Goal: Task Accomplishment & Management: Manage account settings

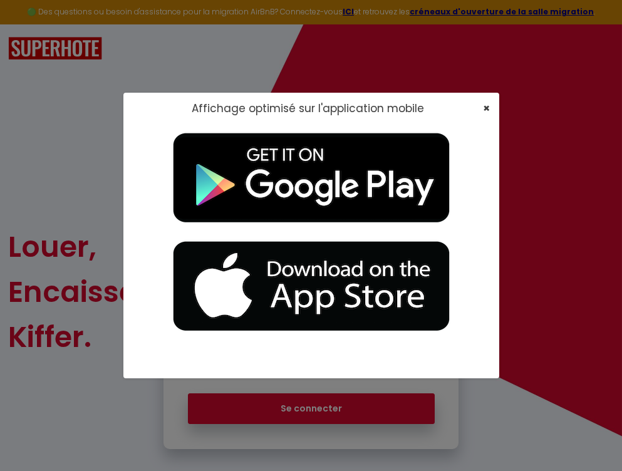
click at [489, 108] on span "×" at bounding box center [486, 108] width 7 height 16
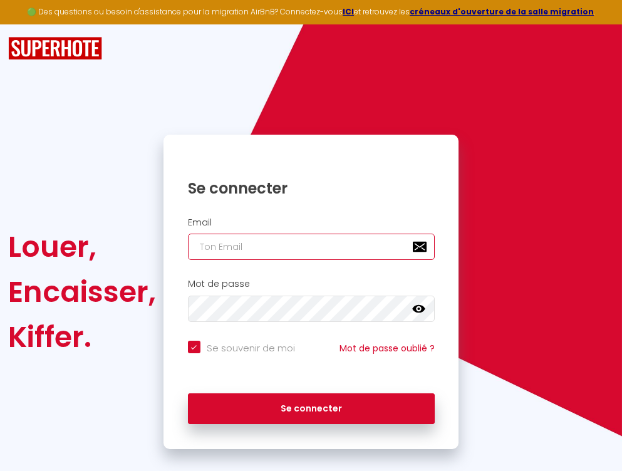
type input "l"
checkbox input "true"
type input "le"
checkbox input "true"
type input "lea"
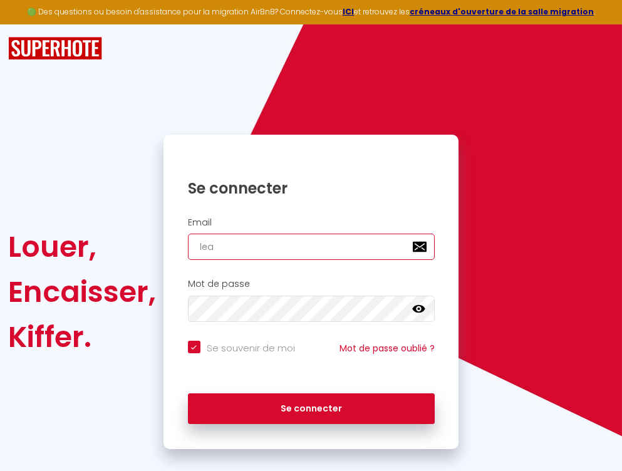
checkbox input "true"
type input "lea."
checkbox input "true"
type input "lea.g"
checkbox input "true"
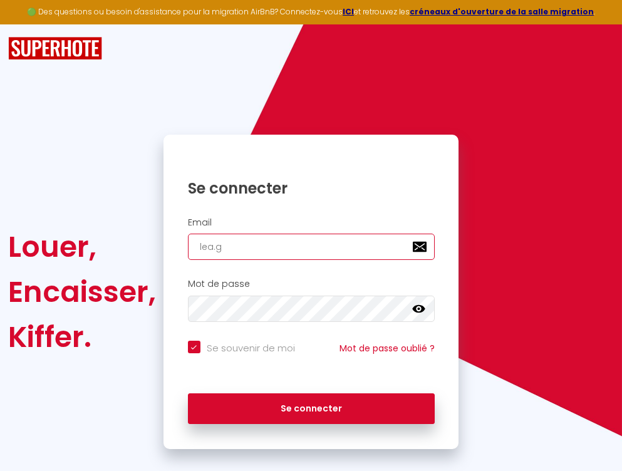
type input "[DOMAIN_NAME]"
checkbox input "true"
type input "[DOMAIN_NAME][DEMOGRAPHIC_DATA]"
checkbox input "true"
type input "lea.gay8"
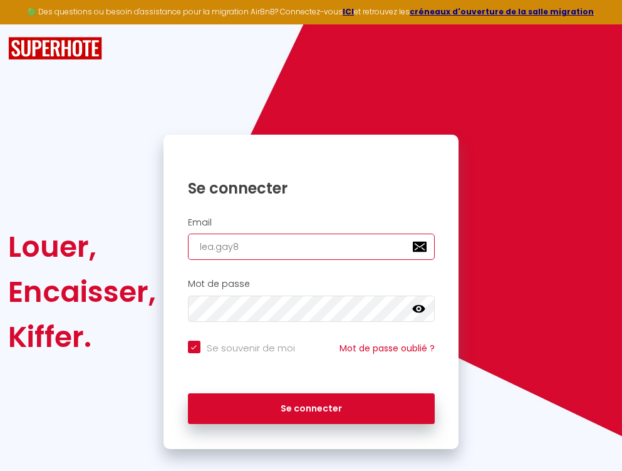
checkbox input "true"
type input "lea.gay83"
checkbox input "true"
type input "lea.gay83@"
checkbox input "true"
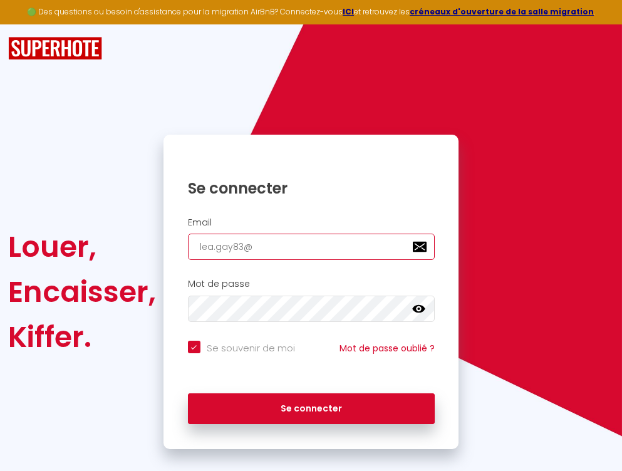
type input "lea.gay83@g"
checkbox input "true"
type input "lea.gay83@gm"
checkbox input "true"
type input "lea.gay83@gma"
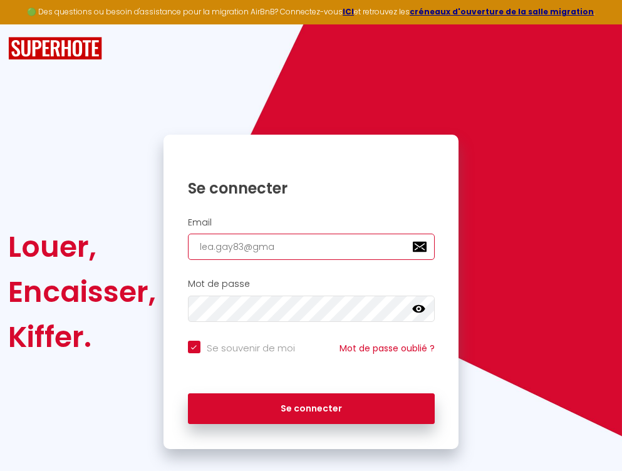
checkbox input "true"
type input "lea.gay83@gmai"
checkbox input "true"
type input "[EMAIL_ADDRESS]"
checkbox input "true"
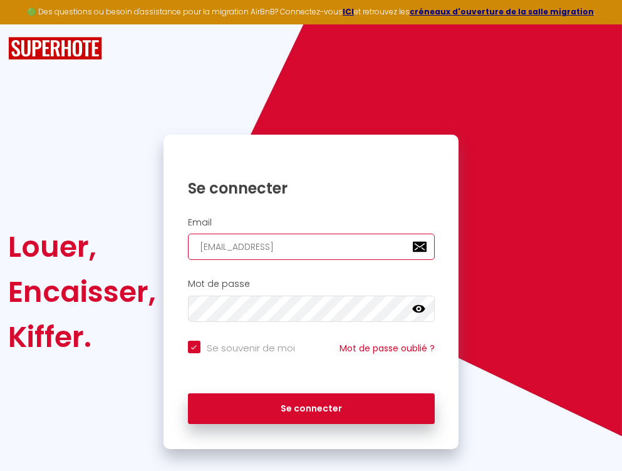
type input "[EMAIL_ADDRESS]."
checkbox input "true"
type input "lea.gay83@gmail.c"
checkbox input "true"
type input "[EMAIL_ADDRESS][DOMAIN_NAME]"
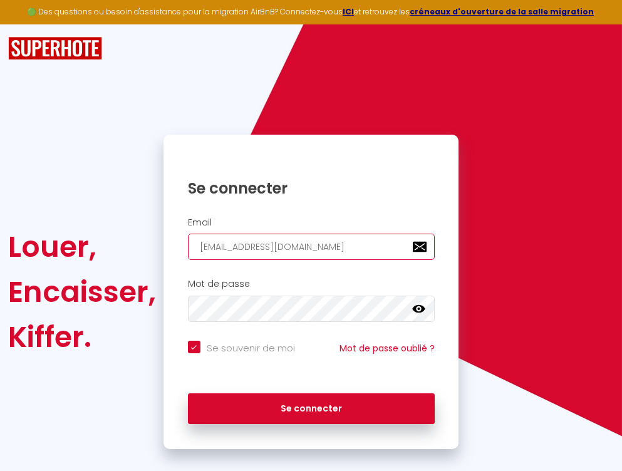
checkbox input "true"
type input "[EMAIL_ADDRESS][DOMAIN_NAME]"
checkbox input "true"
type input "[EMAIL_ADDRESS][DOMAIN_NAME]"
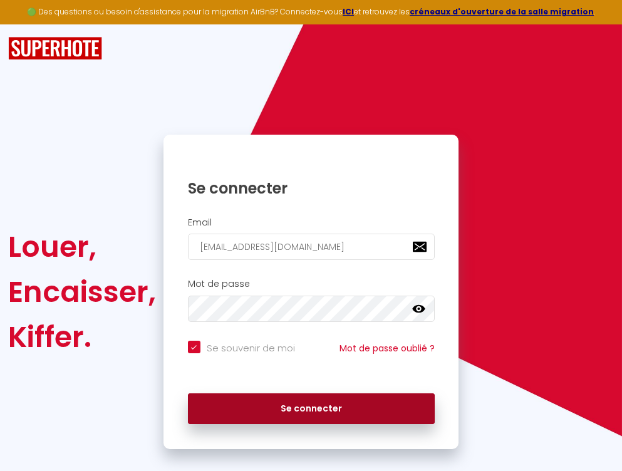
click at [296, 393] on button "Se connecter" at bounding box center [311, 408] width 247 height 31
checkbox input "true"
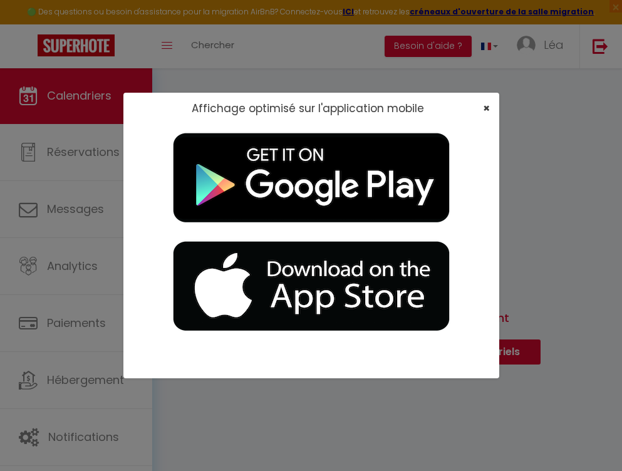
click at [489, 102] on span "×" at bounding box center [486, 108] width 7 height 16
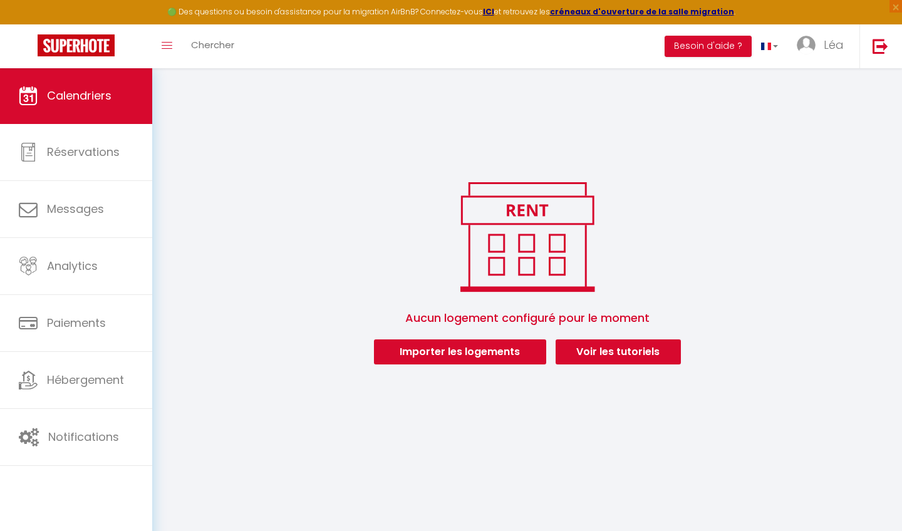
click at [428, 355] on button "Importer les logements" at bounding box center [460, 351] width 172 height 25
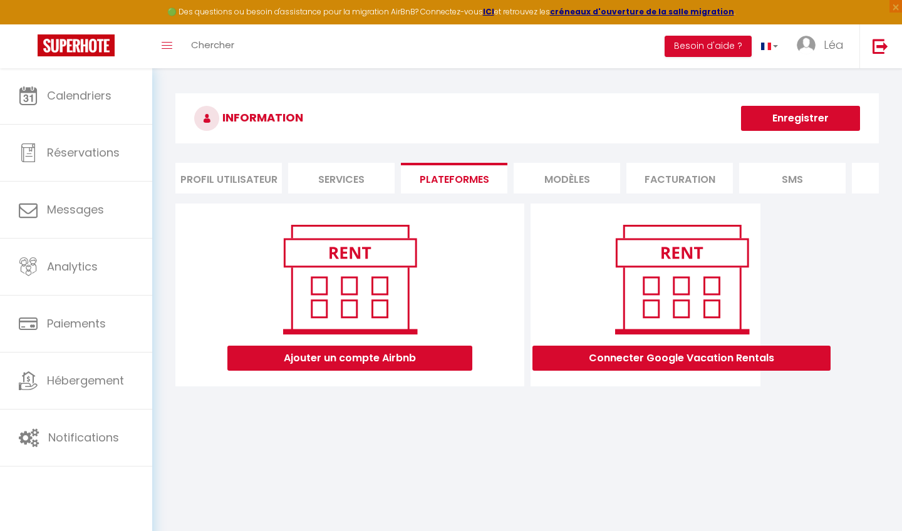
click at [264, 185] on li "Profil Utilisateur" at bounding box center [228, 178] width 106 height 31
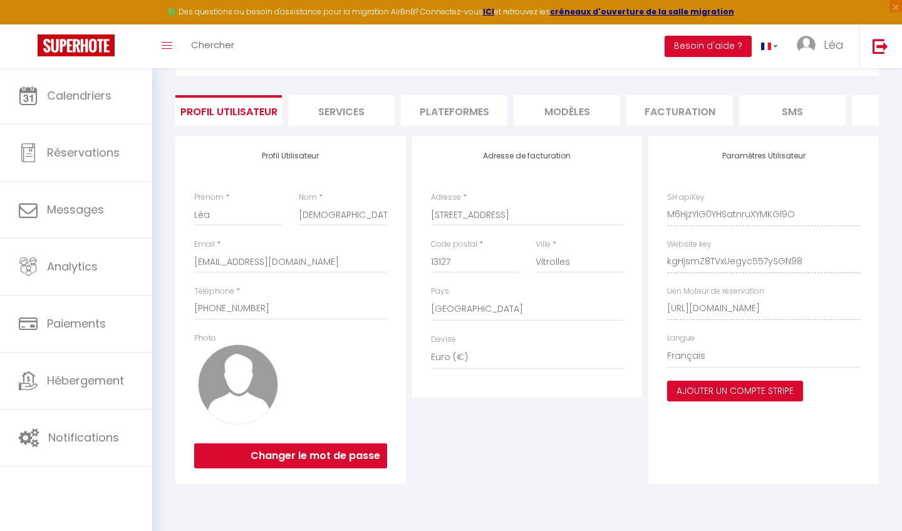
scroll to position [68, 0]
click at [246, 388] on img at bounding box center [238, 384] width 80 height 80
click at [242, 346] on img at bounding box center [238, 384] width 80 height 80
click at [204, 337] on label "Photo" at bounding box center [205, 338] width 22 height 12
click at [229, 337] on div "Photo ×" at bounding box center [238, 378] width 88 height 92
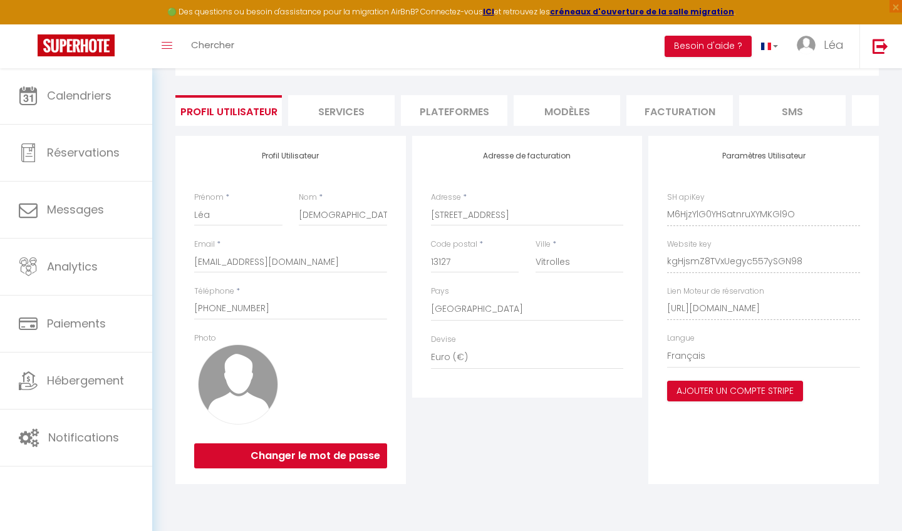
click at [337, 120] on li "Services" at bounding box center [341, 110] width 106 height 31
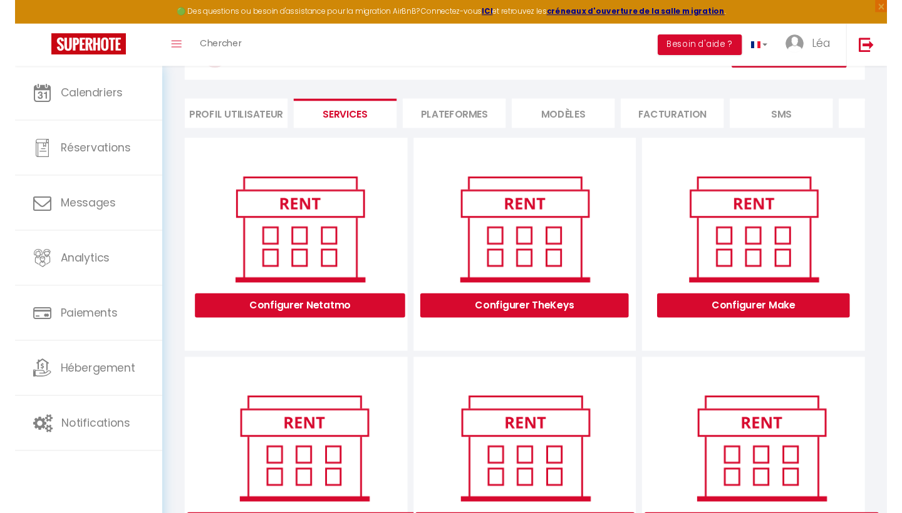
scroll to position [43, 0]
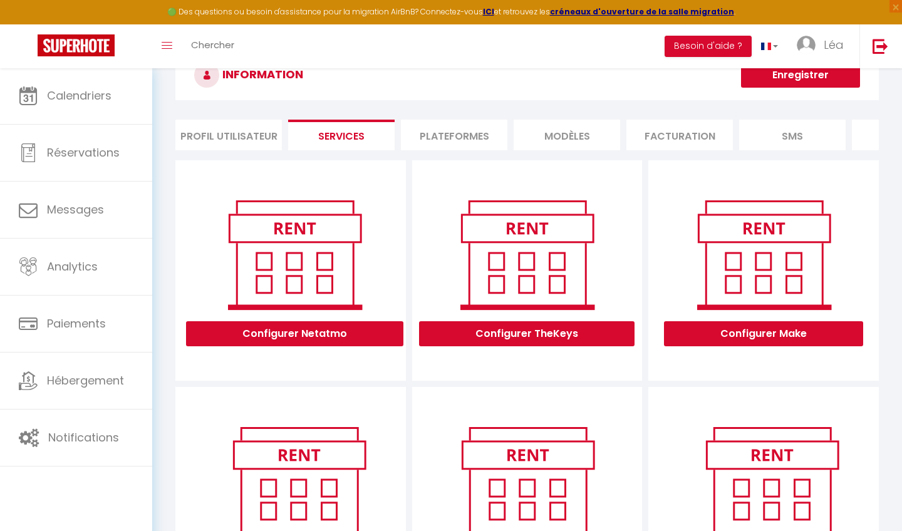
click at [446, 143] on li "Plateformes" at bounding box center [454, 135] width 106 height 31
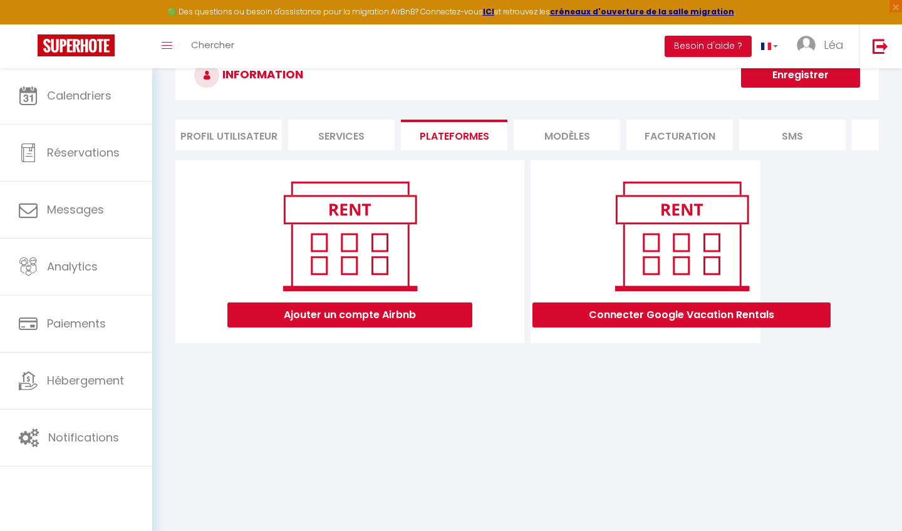
click at [393, 310] on button "Ajouter un compte Airbnb" at bounding box center [349, 314] width 245 height 25
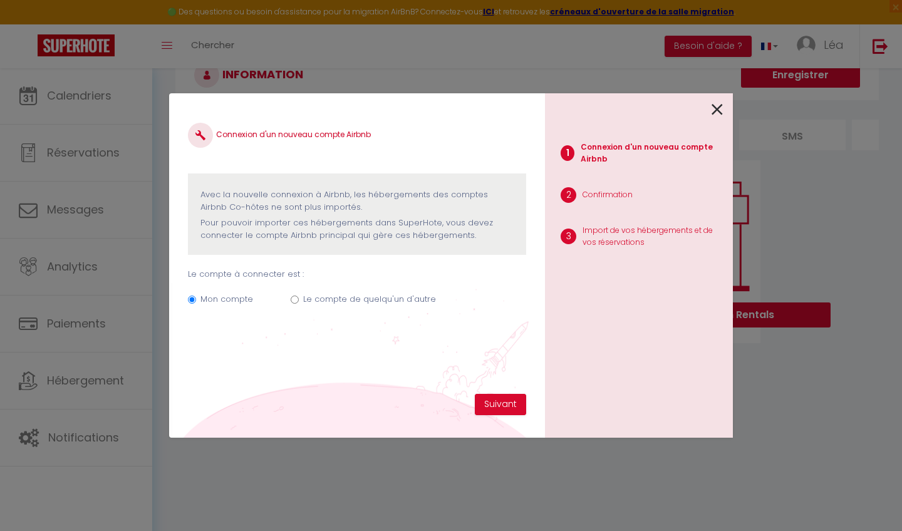
click at [306, 297] on label "Le compte de quelqu'un d'autre" at bounding box center [369, 299] width 133 height 13
click at [299, 297] on input "Le compte de quelqu'un d'autre" at bounding box center [295, 300] width 8 height 8
radio input "true"
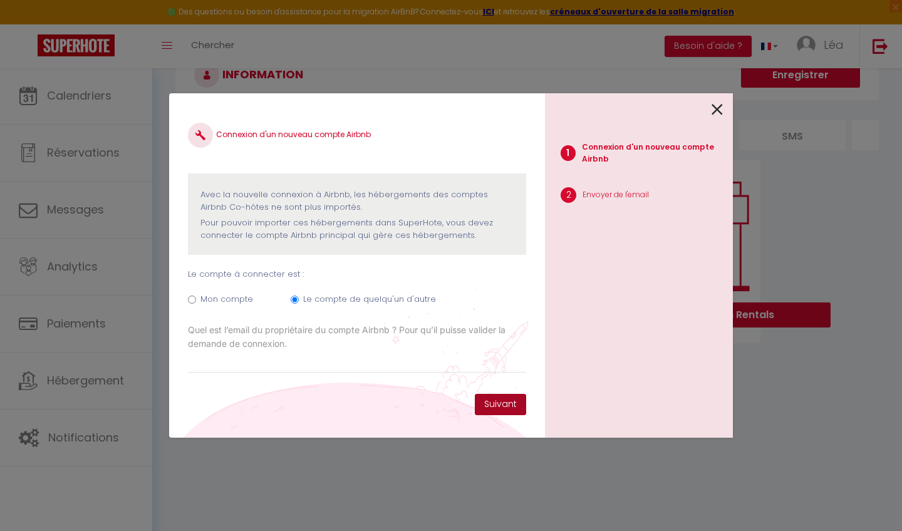
click at [489, 406] on button "Suivant" at bounding box center [500, 404] width 51 height 21
click at [205, 302] on label "Mon compte" at bounding box center [226, 299] width 53 height 13
click at [196, 302] on input "Mon compte" at bounding box center [192, 300] width 8 height 8
radio input "true"
radio input "false"
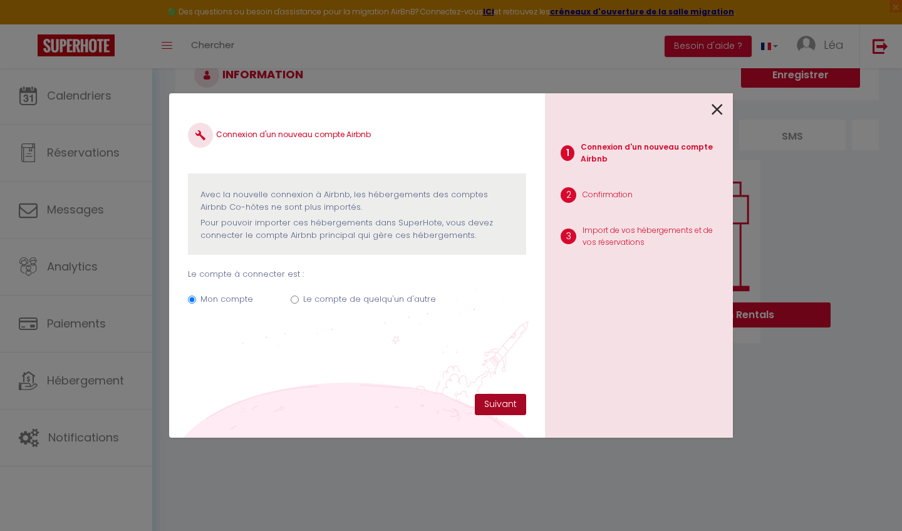
click at [503, 404] on button "Suivant" at bounding box center [500, 404] width 51 height 21
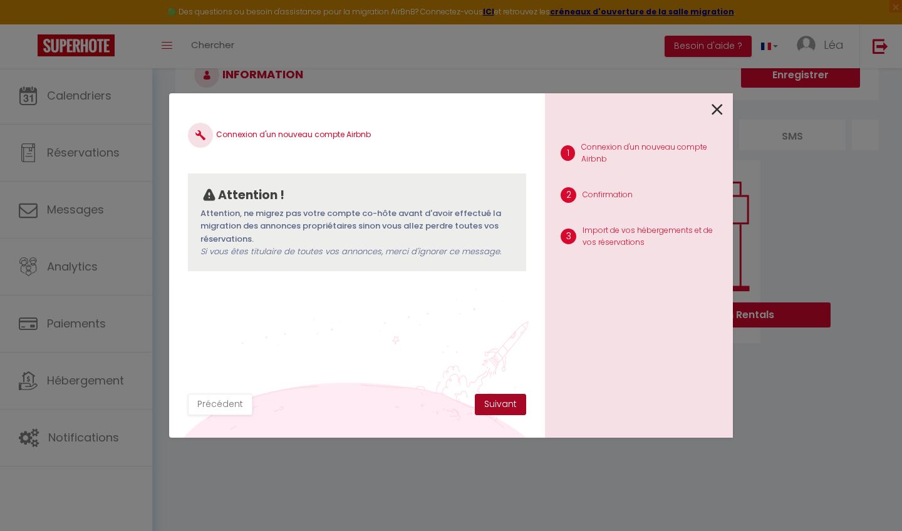
click at [500, 411] on button "Suivant" at bounding box center [500, 404] width 51 height 21
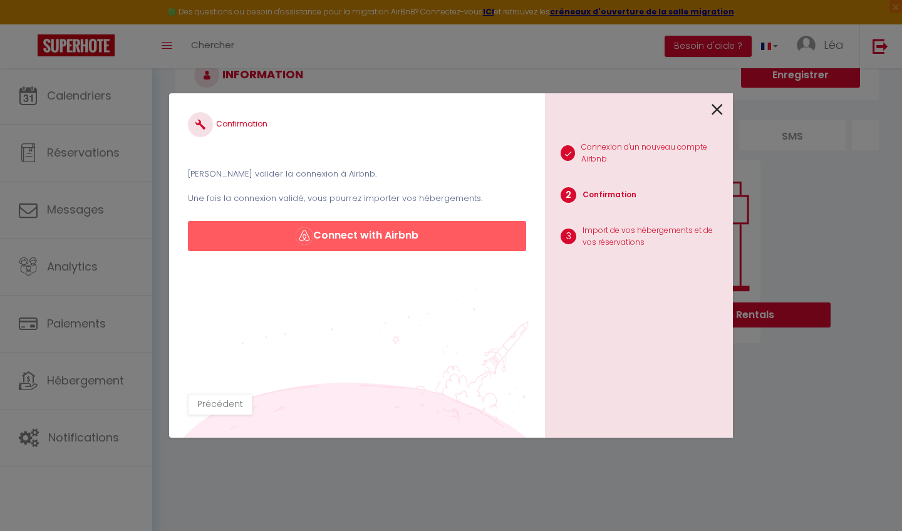
click at [433, 239] on button "Connect with Airbnb" at bounding box center [357, 236] width 338 height 30
click at [398, 238] on button "Connect with Airbnb" at bounding box center [357, 236] width 338 height 30
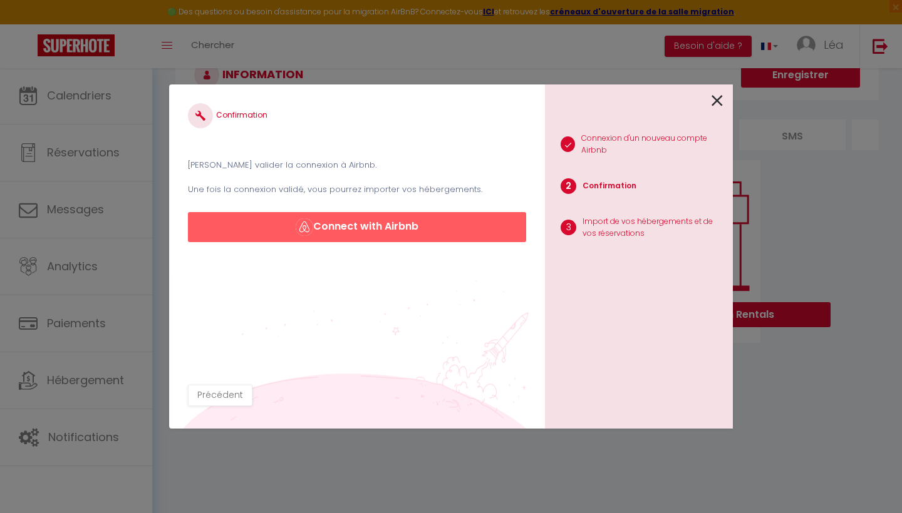
click at [343, 235] on button "Connect with Airbnb" at bounding box center [357, 227] width 338 height 30
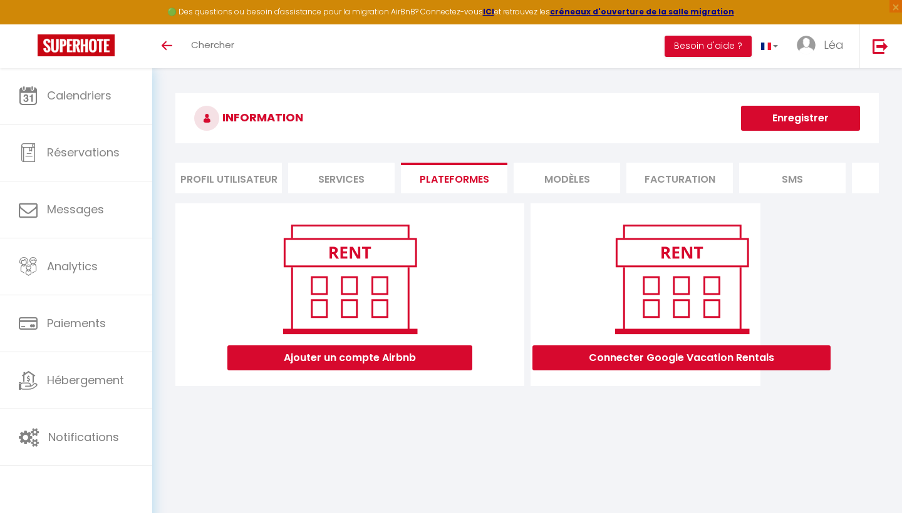
scroll to position [43, 0]
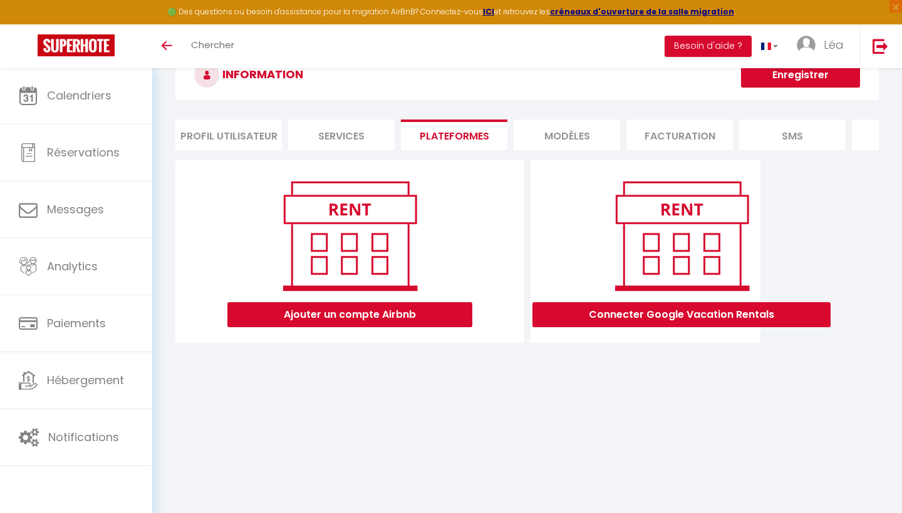
click at [373, 368] on div "INFORMATION Enregistrer Profil Utilisateur Services Plateformes MODÈLES Factura…" at bounding box center [526, 204] width 749 height 361
click at [368, 322] on button "Ajouter un compte Airbnb" at bounding box center [349, 314] width 245 height 25
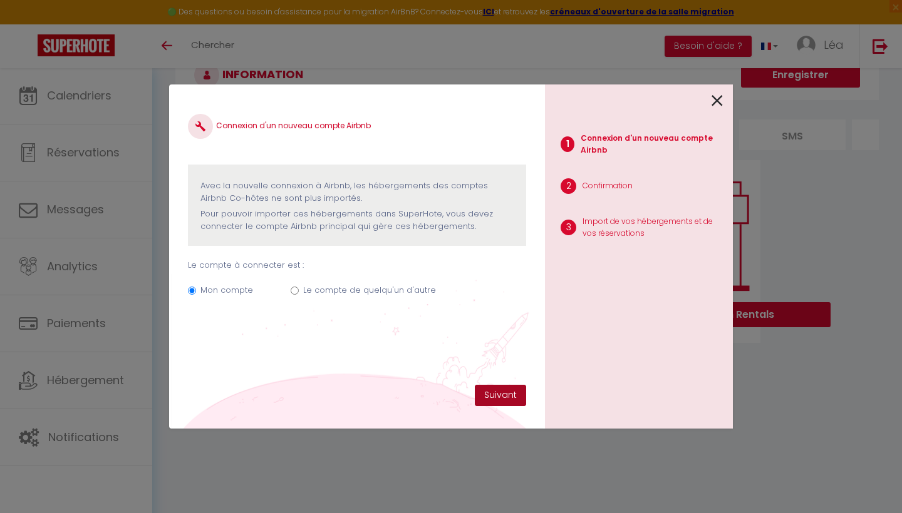
click at [477, 396] on button "Suivant" at bounding box center [500, 395] width 51 height 21
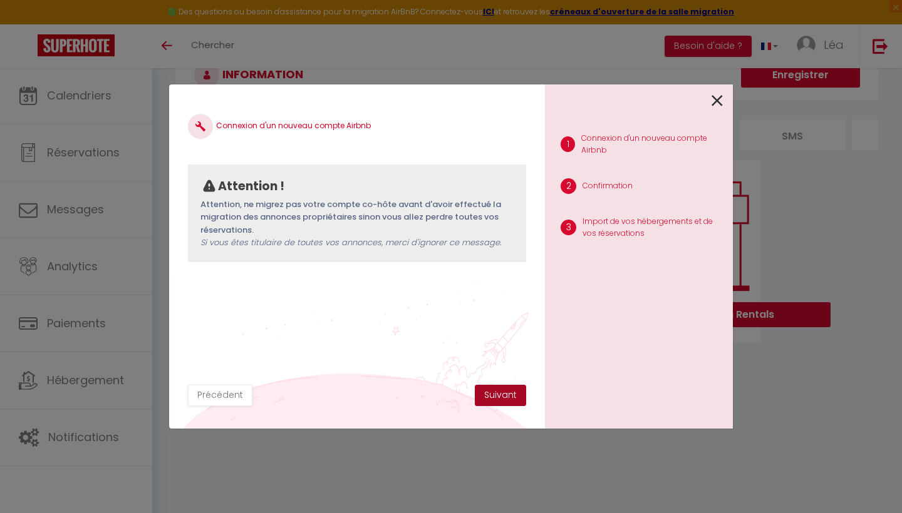
click at [483, 395] on button "Suivant" at bounding box center [500, 395] width 51 height 21
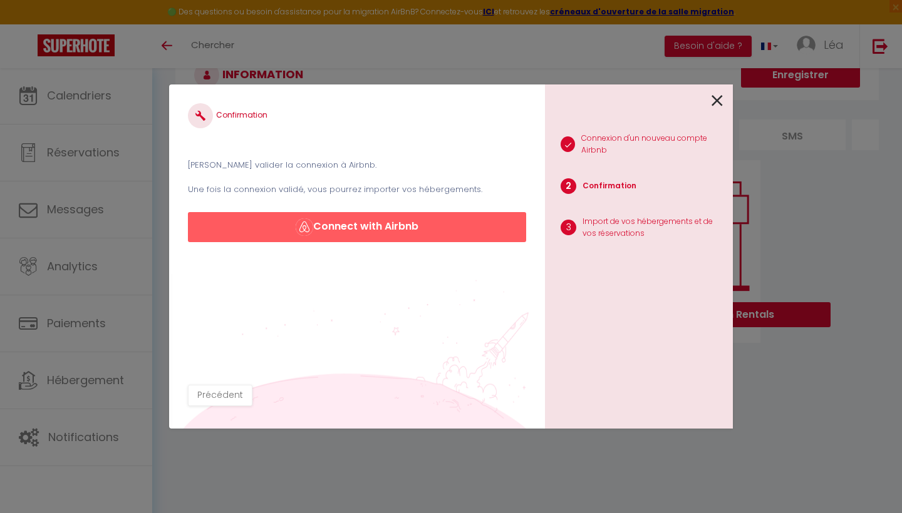
click at [400, 244] on div "Confirmation Veuillez valider la connexion à Airbnb. Une fois la connexion vali…" at bounding box center [357, 244] width 338 height 282
click at [399, 235] on button "Connect with Airbnb" at bounding box center [357, 227] width 338 height 30
click at [718, 96] on icon at bounding box center [716, 100] width 11 height 19
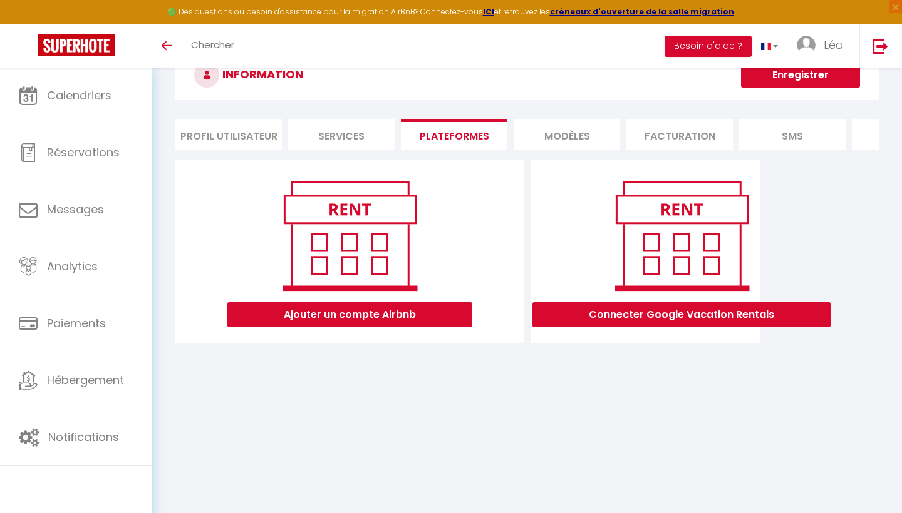
click at [373, 311] on button "Ajouter un compte Airbnb" at bounding box center [349, 314] width 245 height 25
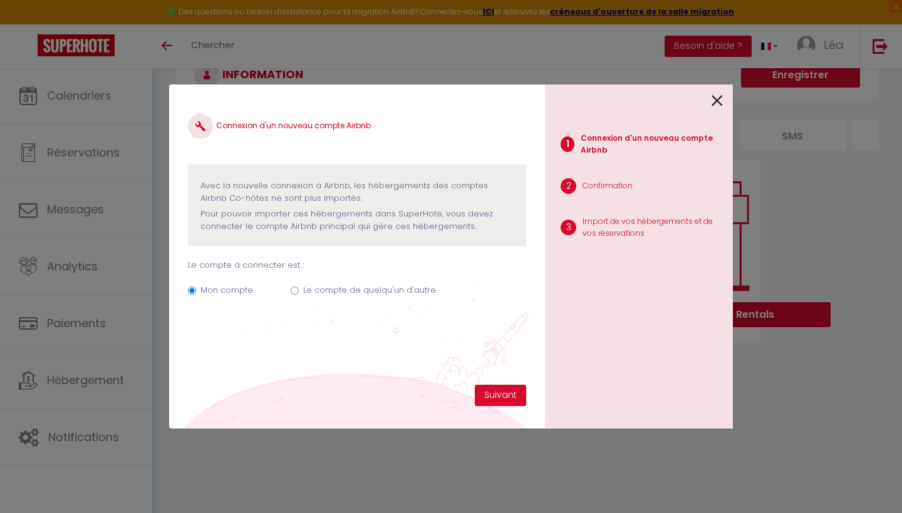
click at [717, 96] on icon at bounding box center [716, 100] width 11 height 19
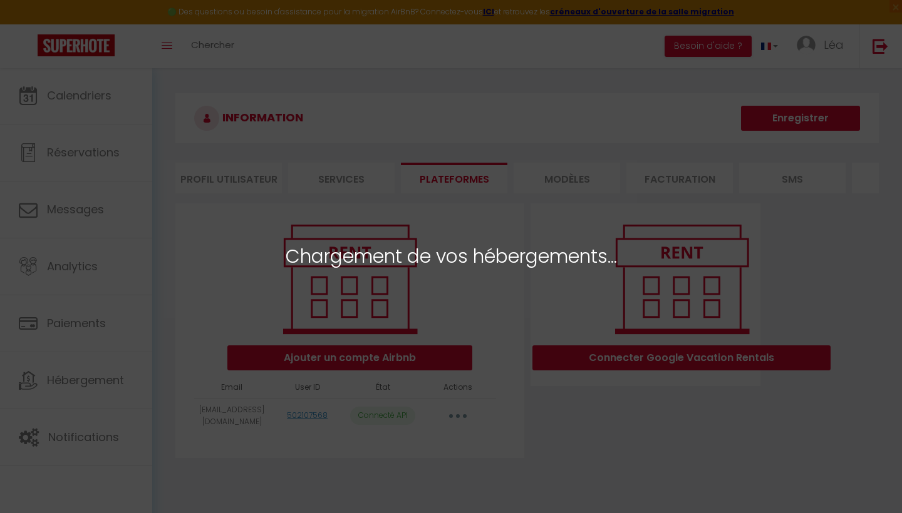
select select
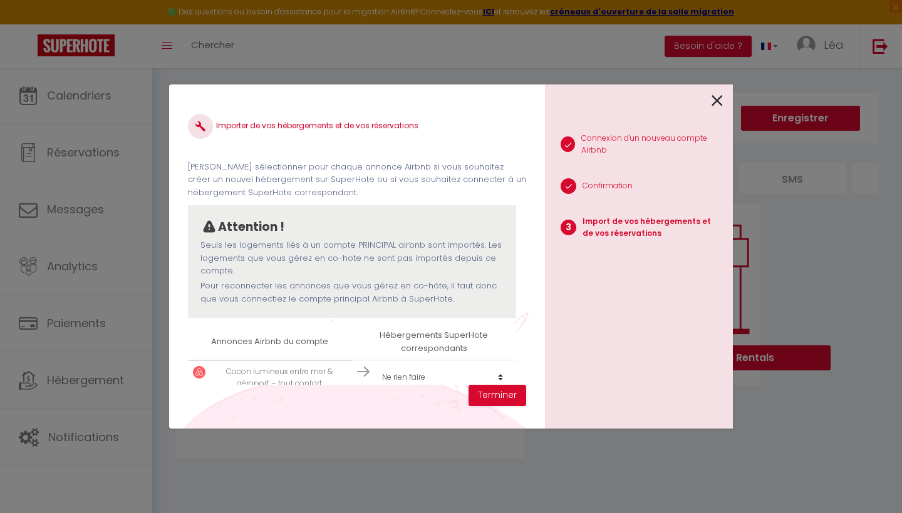
scroll to position [1, 0]
click at [548, 369] on div "Importer de vos hébergements et de vos réservations [PERSON_NAME] sélectionner …" at bounding box center [451, 257] width 564 height 344
click at [512, 396] on button "Terminer" at bounding box center [497, 395] width 58 height 21
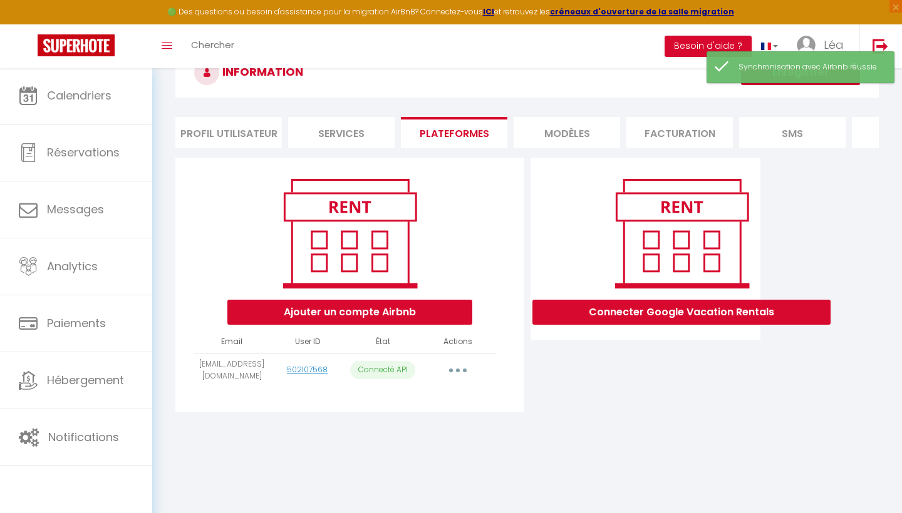
scroll to position [42, 0]
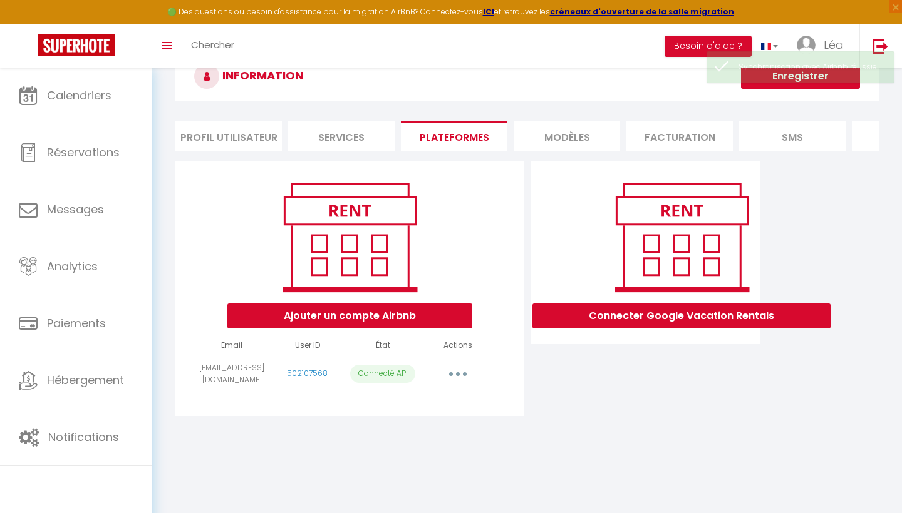
click at [567, 143] on li "MODÈLES" at bounding box center [566, 136] width 106 height 31
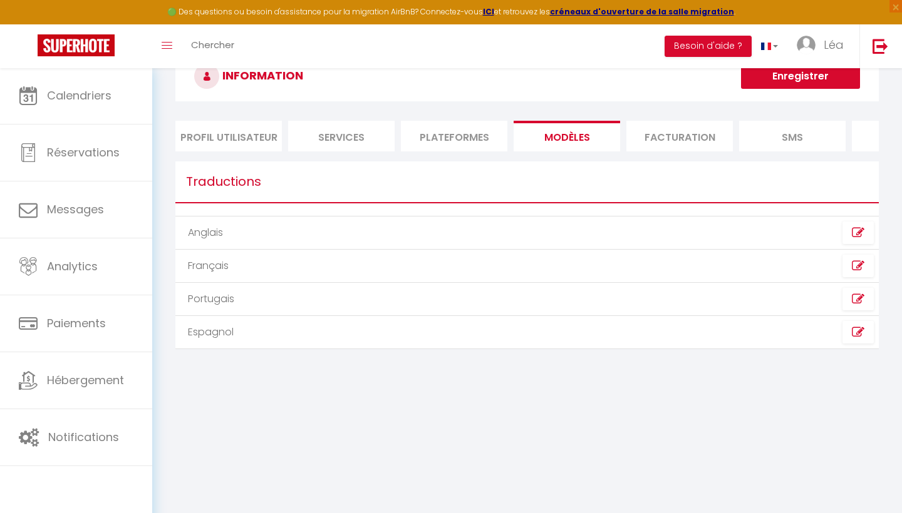
click at [456, 239] on td "Anglais" at bounding box center [350, 233] width 351 height 33
click at [657, 123] on li "Facturation" at bounding box center [679, 136] width 106 height 31
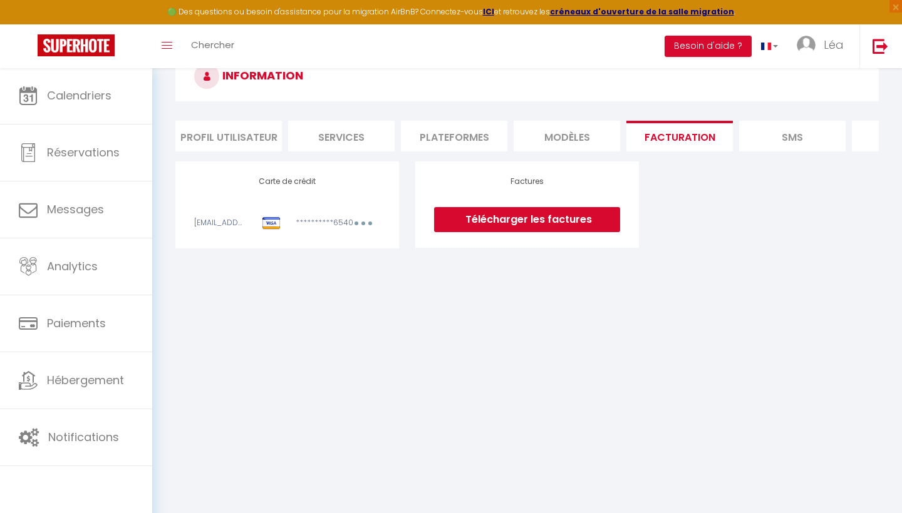
click at [804, 147] on li "SMS" at bounding box center [792, 136] width 106 height 31
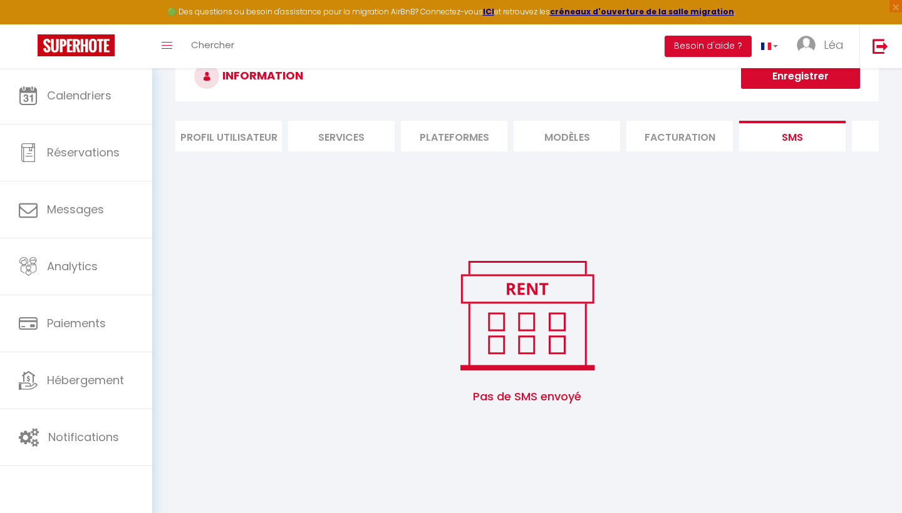
click at [466, 148] on li "Plateformes" at bounding box center [454, 136] width 106 height 31
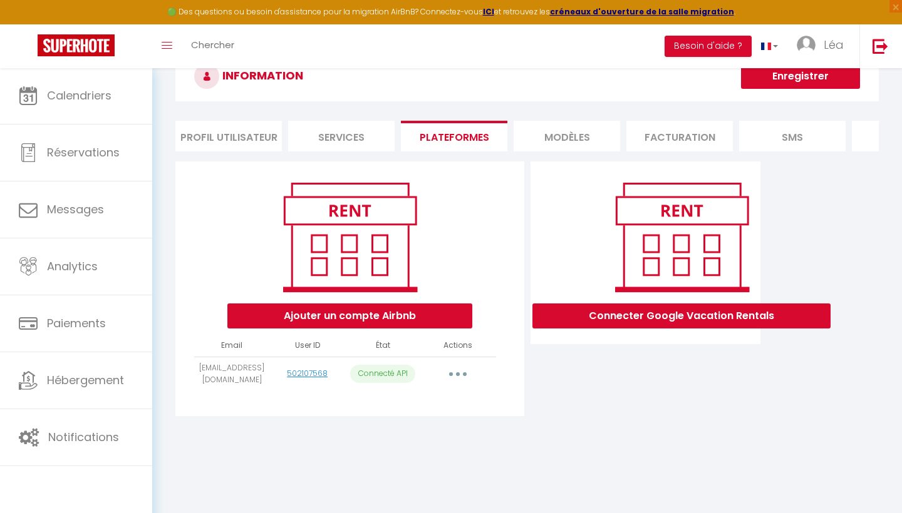
click at [636, 319] on button "Connecter Google Vacation Rentals" at bounding box center [681, 316] width 298 height 25
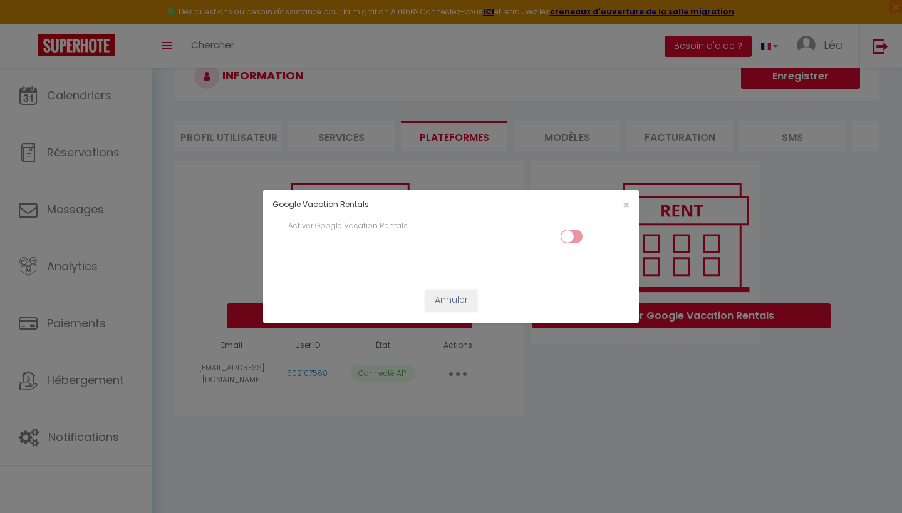
click at [572, 240] on input "checkbox" at bounding box center [571, 239] width 22 height 19
click at [572, 237] on input "checkbox" at bounding box center [571, 239] width 22 height 19
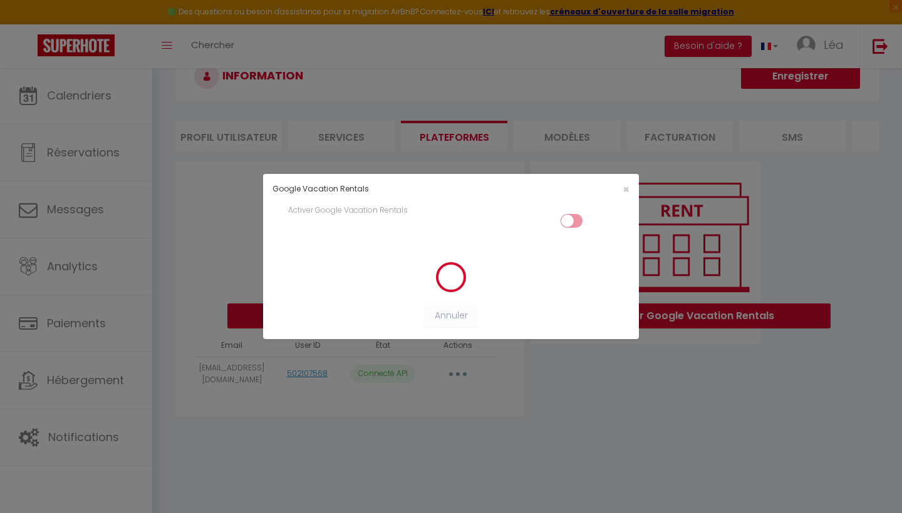
checkbox input "false"
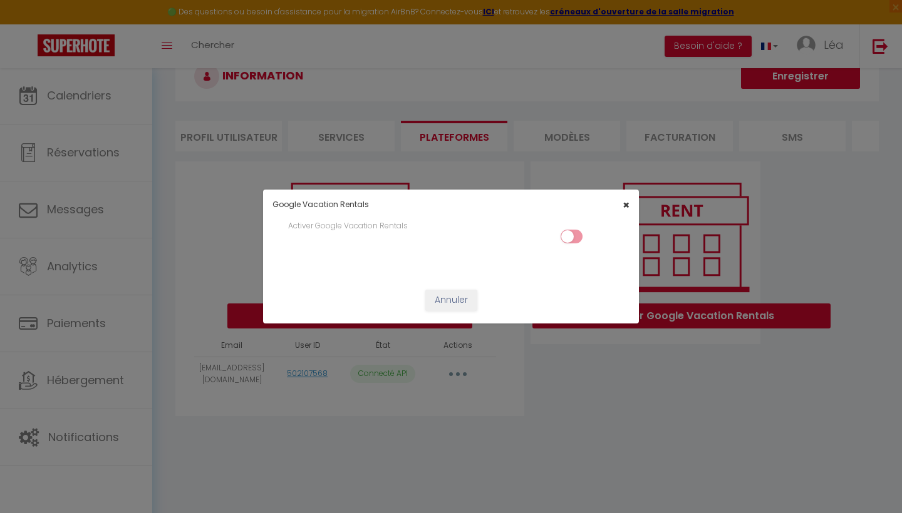
click at [624, 201] on span "×" at bounding box center [625, 205] width 7 height 16
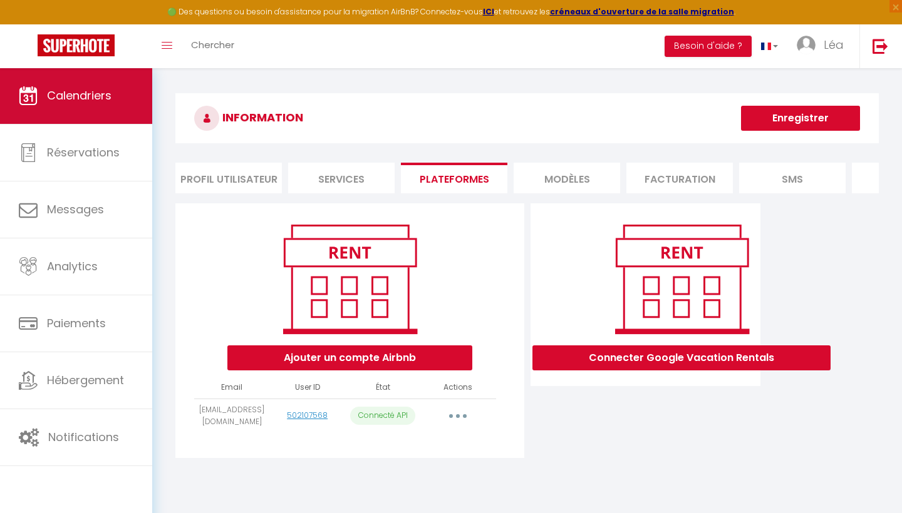
click at [105, 97] on span "Calendriers" at bounding box center [79, 96] width 64 height 16
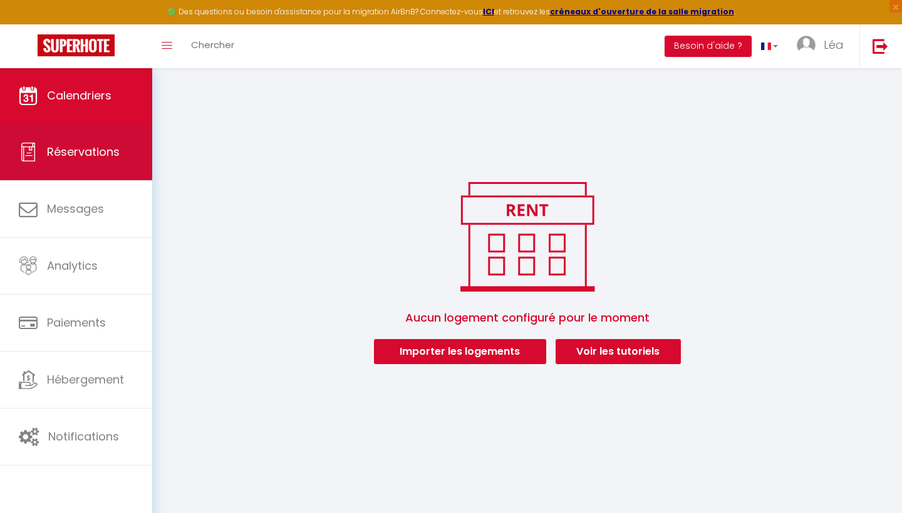
click at [105, 160] on span "Réservations" at bounding box center [83, 152] width 73 height 16
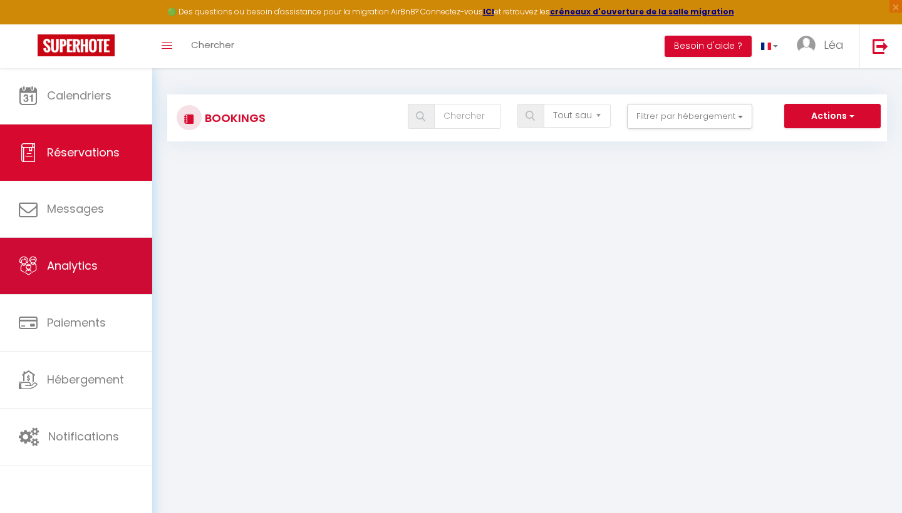
click at [93, 253] on link "Analytics" at bounding box center [76, 266] width 152 height 56
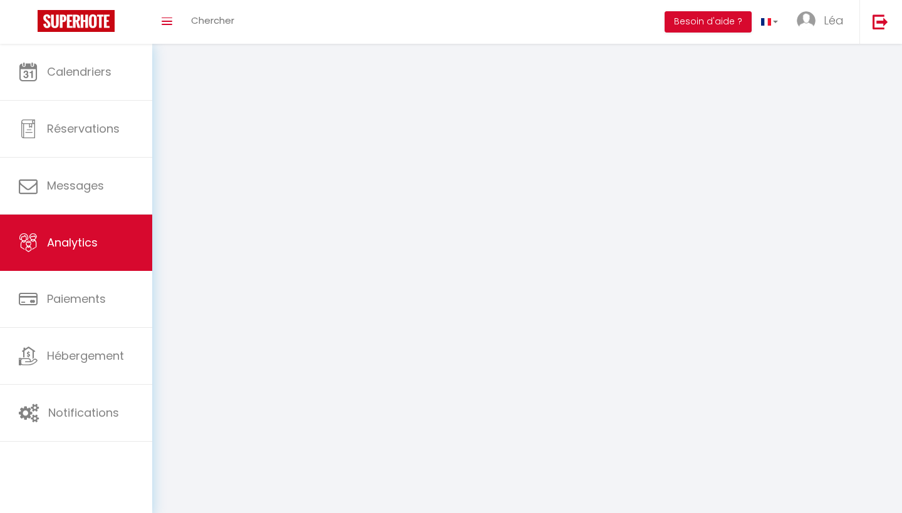
select select "2025"
select select "9"
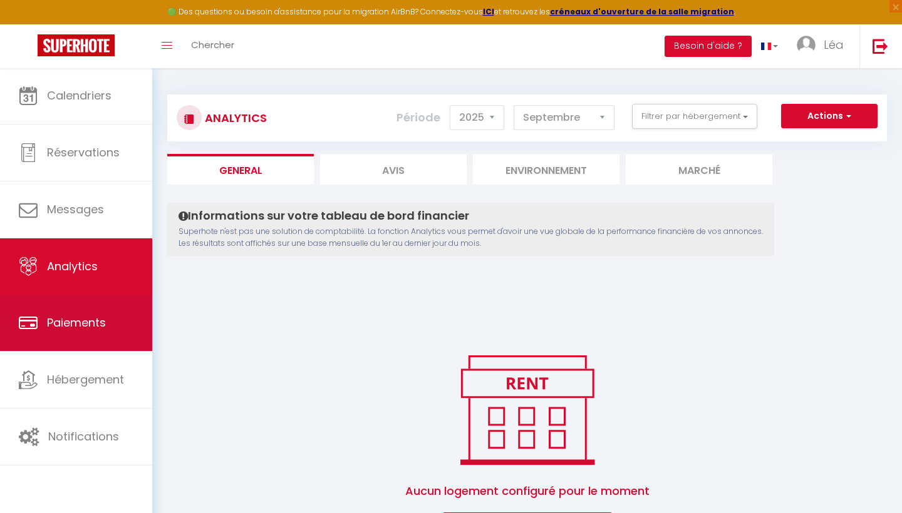
click at [85, 315] on link "Paiements" at bounding box center [76, 323] width 152 height 56
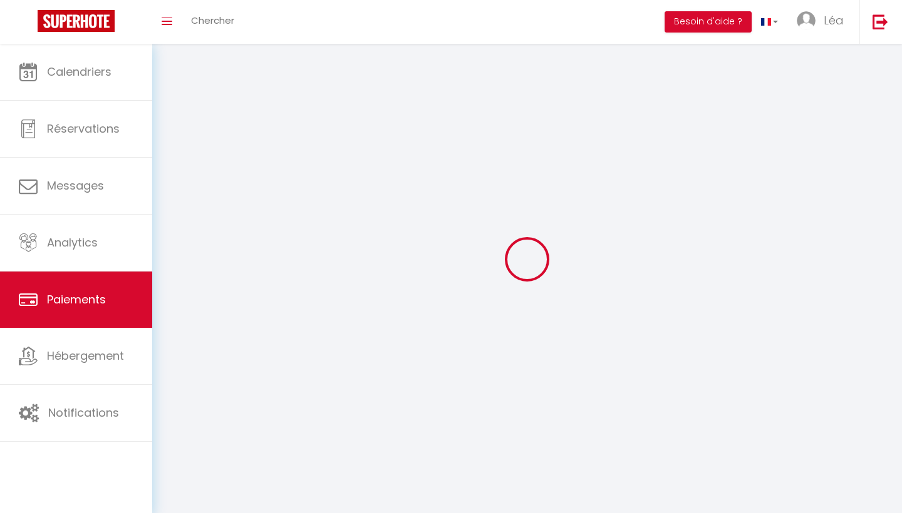
select select "2"
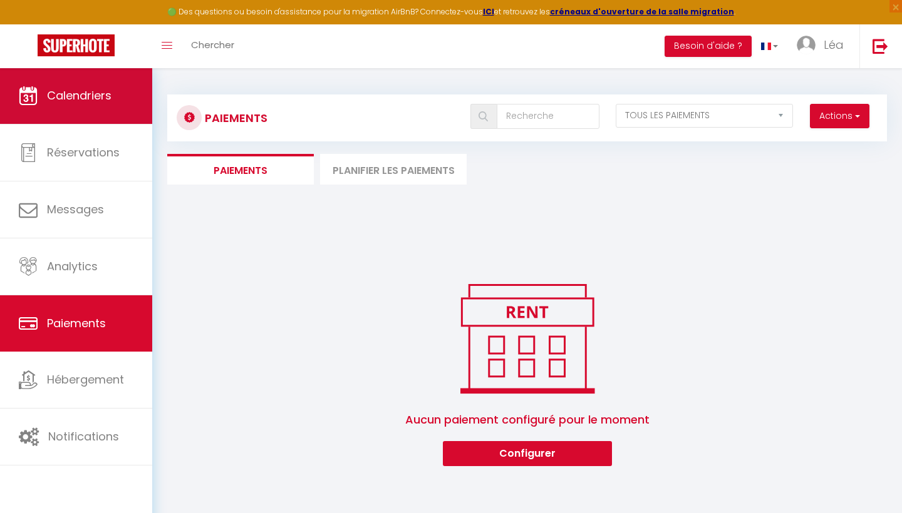
click at [103, 86] on link "Calendriers" at bounding box center [76, 96] width 152 height 56
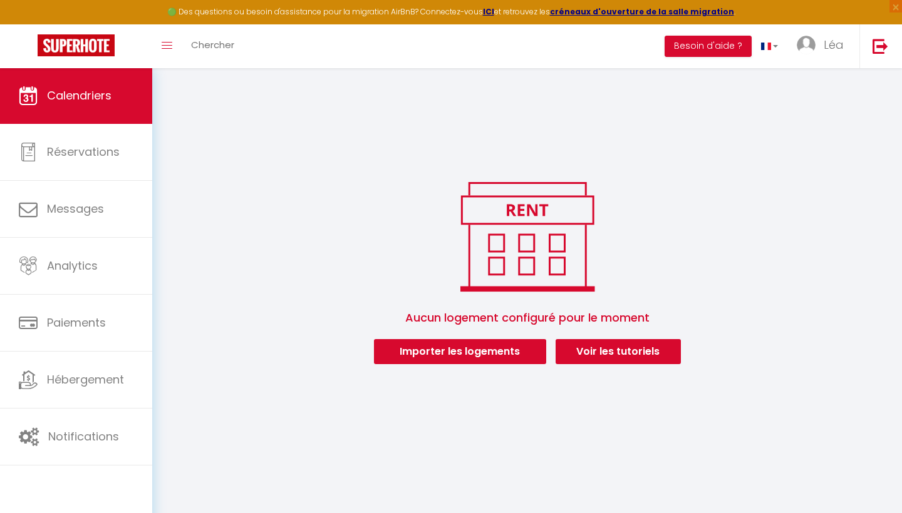
click at [405, 354] on button "Importer les logements" at bounding box center [460, 351] width 172 height 25
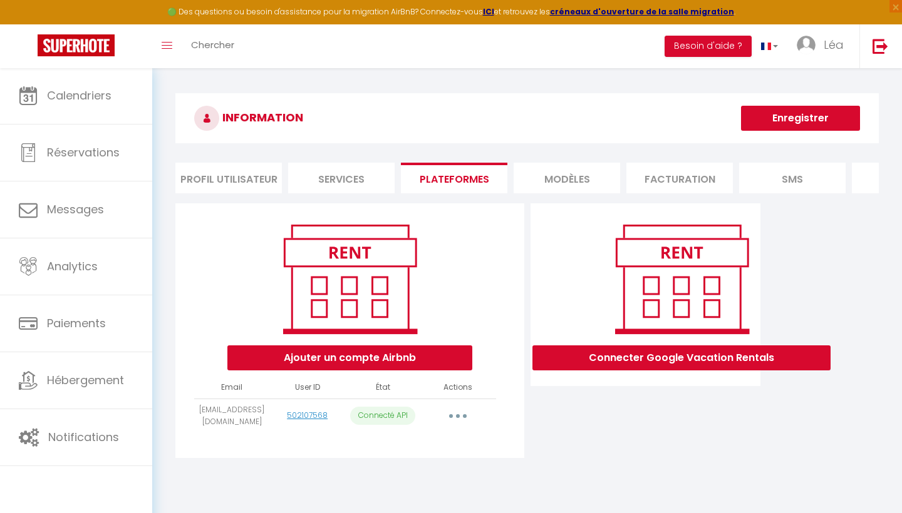
click at [467, 416] on button "button" at bounding box center [457, 416] width 35 height 20
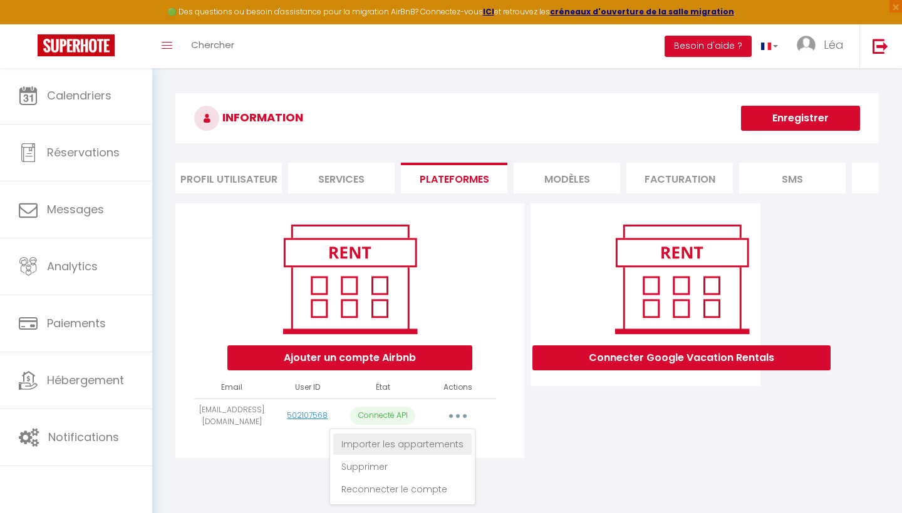
click at [451, 439] on link "Importer les appartements" at bounding box center [402, 444] width 138 height 21
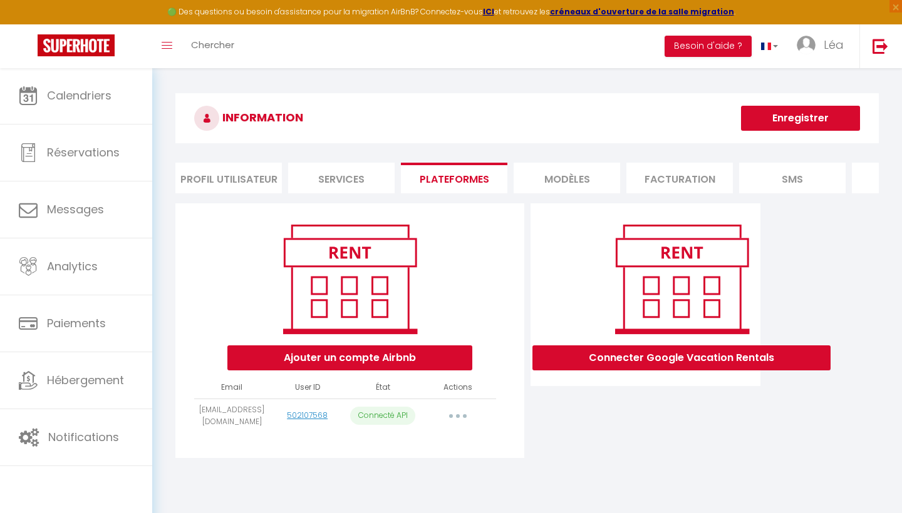
click at [386, 416] on p "Connecté API" at bounding box center [382, 416] width 65 height 18
click at [310, 418] on link "502107568" at bounding box center [307, 415] width 41 height 11
select select
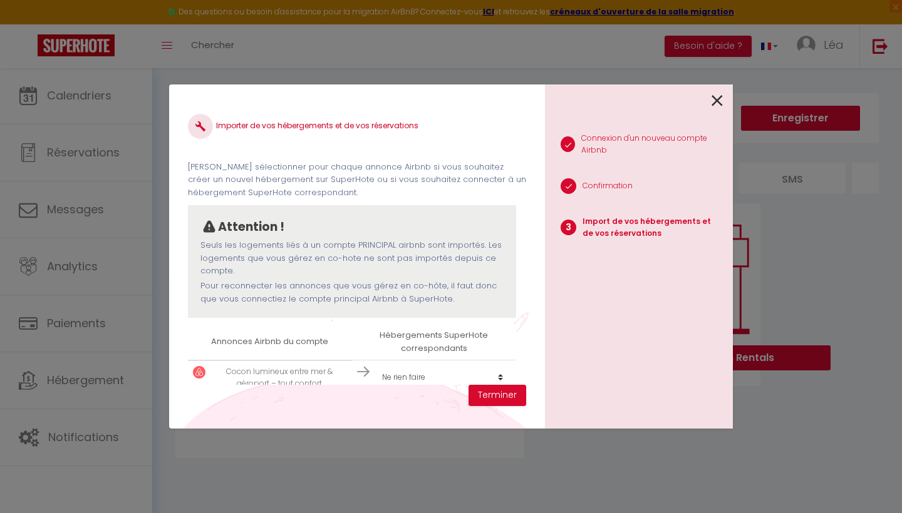
click at [721, 96] on icon at bounding box center [716, 100] width 11 height 19
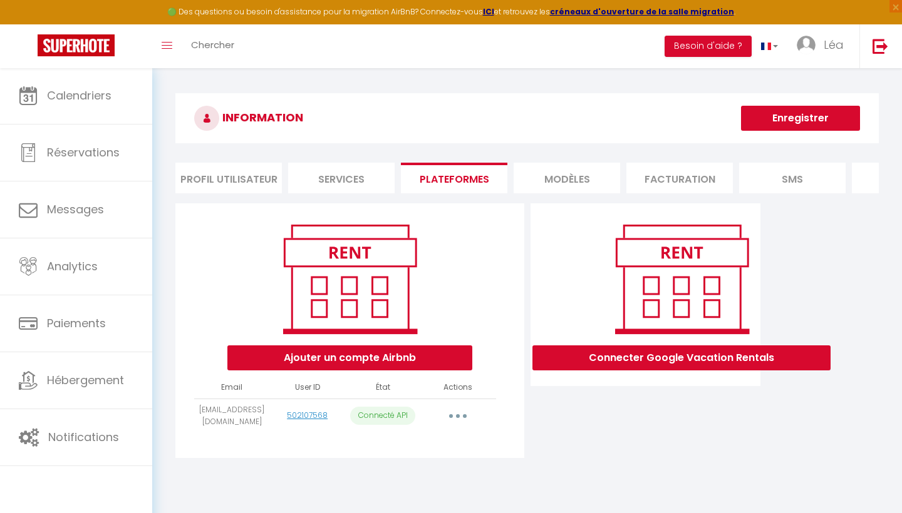
click at [456, 418] on button "button" at bounding box center [457, 416] width 35 height 20
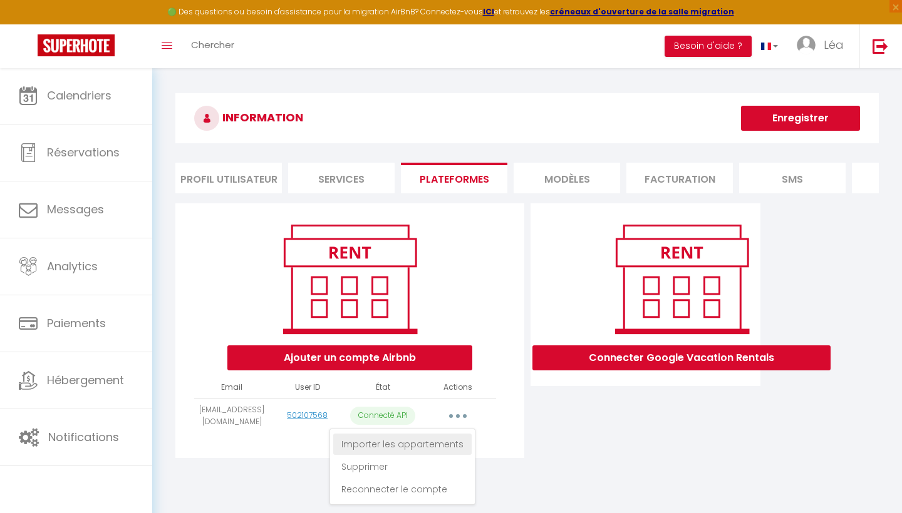
click at [454, 441] on link "Importer les appartements" at bounding box center [402, 444] width 138 height 21
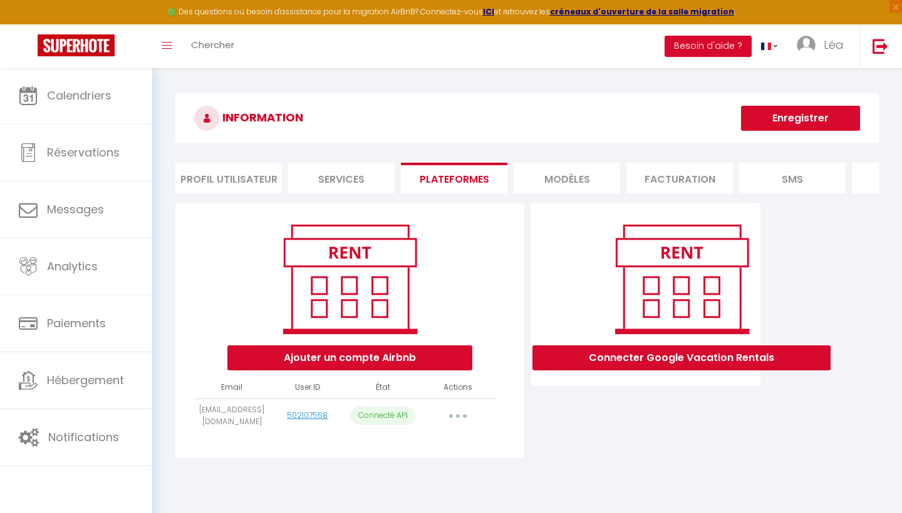
select select
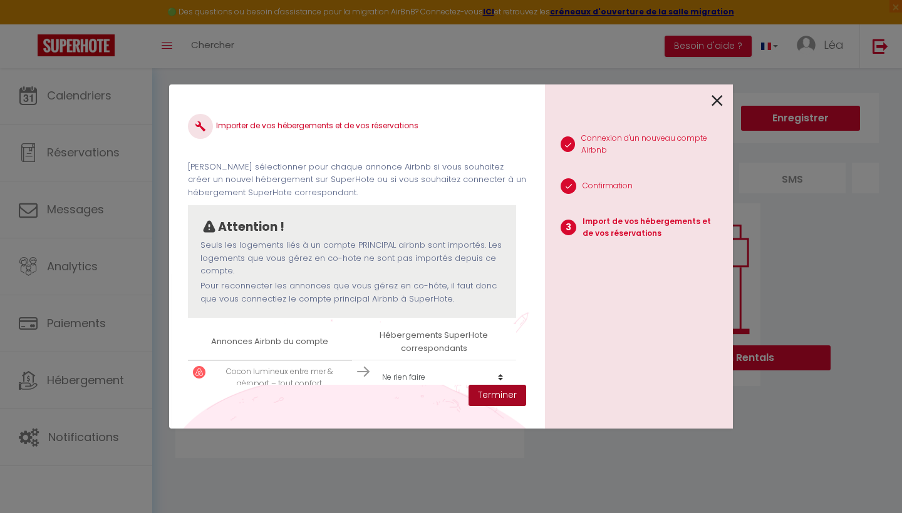
click at [497, 396] on button "Terminer" at bounding box center [497, 395] width 58 height 21
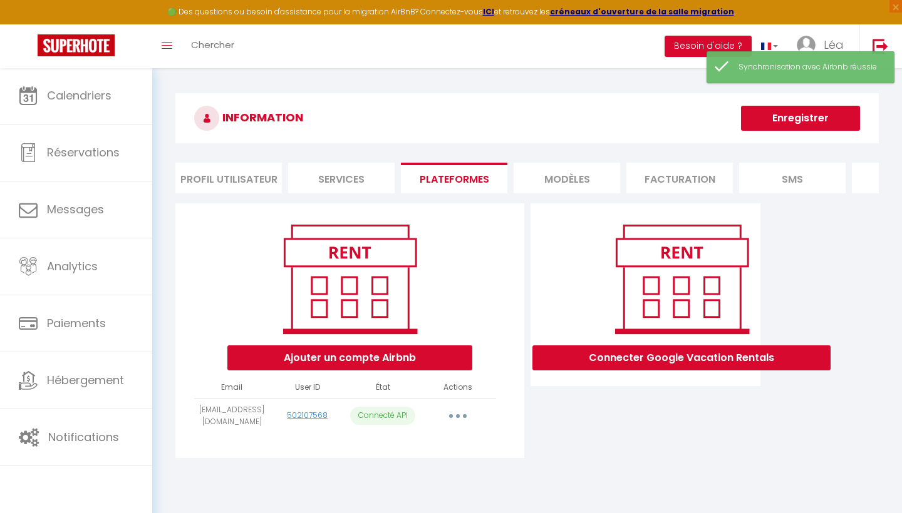
click at [462, 417] on button "button" at bounding box center [457, 416] width 35 height 20
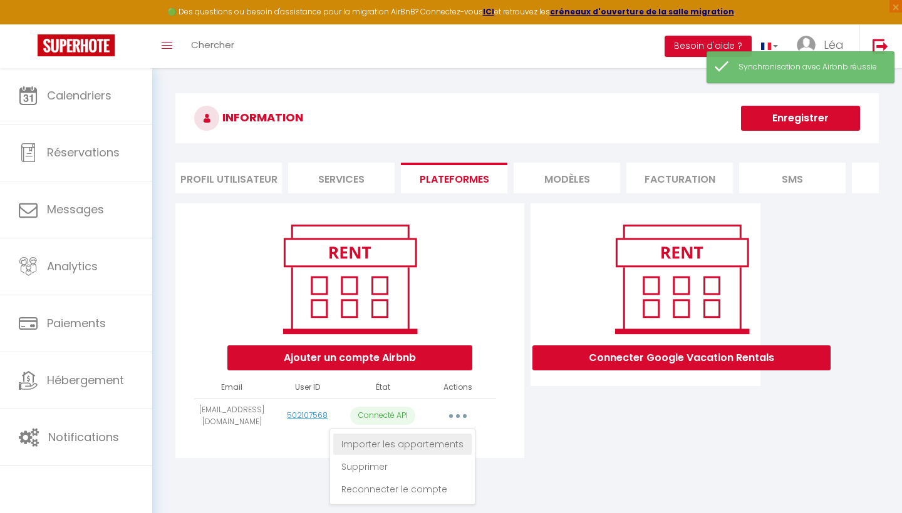
click at [423, 452] on link "Importer les appartements" at bounding box center [402, 444] width 138 height 21
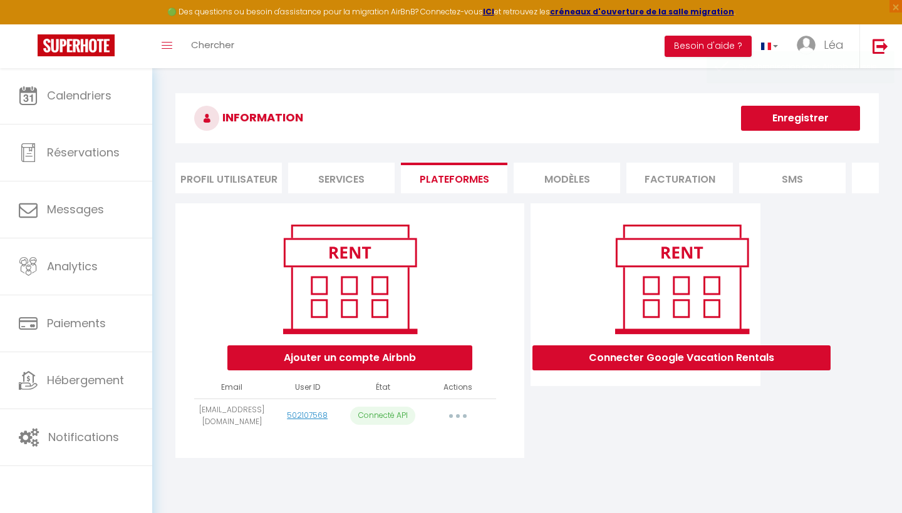
select select
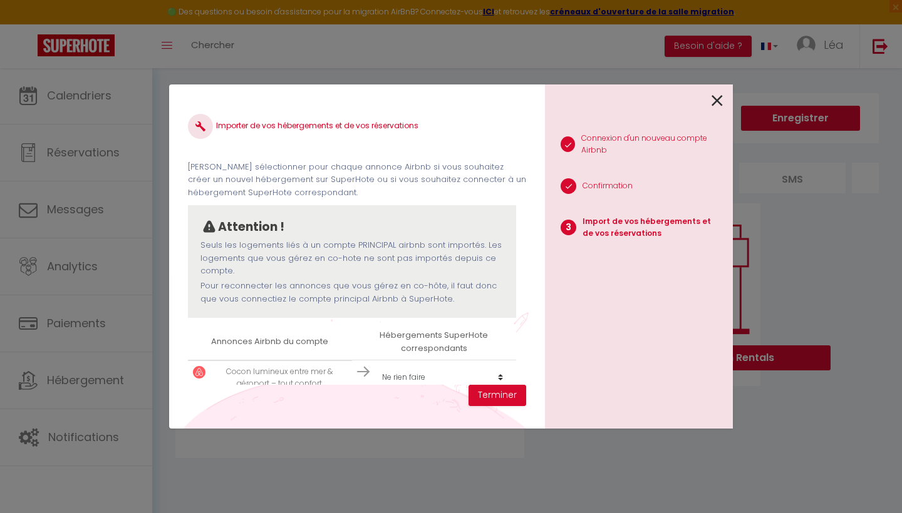
click at [720, 105] on icon at bounding box center [716, 100] width 11 height 19
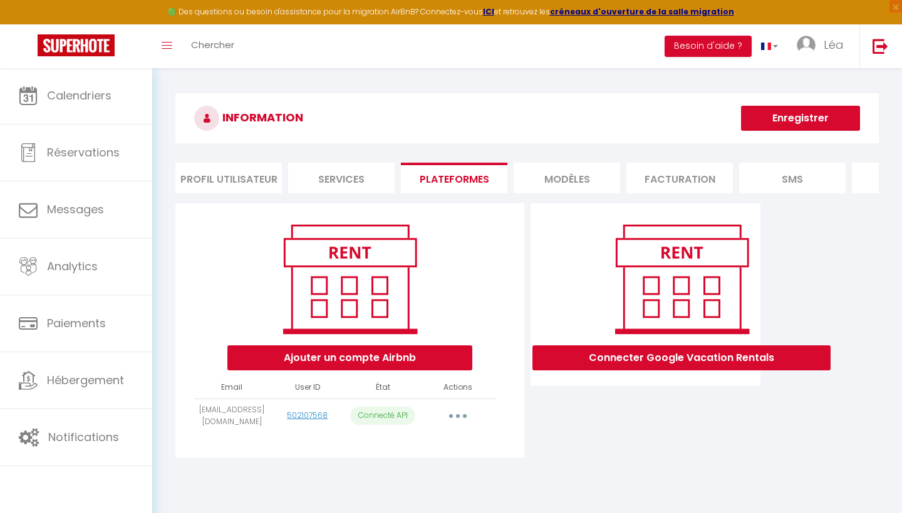
click at [461, 415] on button "button" at bounding box center [457, 416] width 35 height 20
click at [439, 470] on link "Supprimer" at bounding box center [402, 466] width 138 height 21
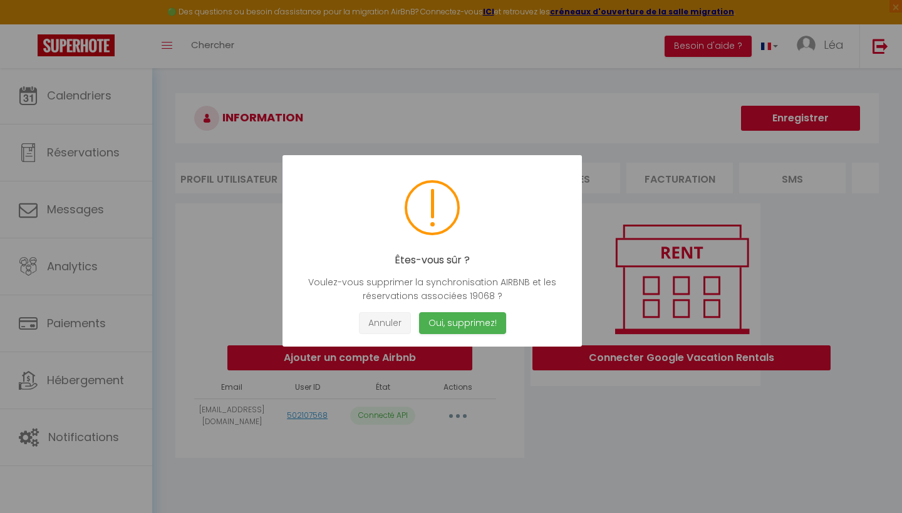
click at [385, 332] on button "Annuler" at bounding box center [385, 323] width 52 height 22
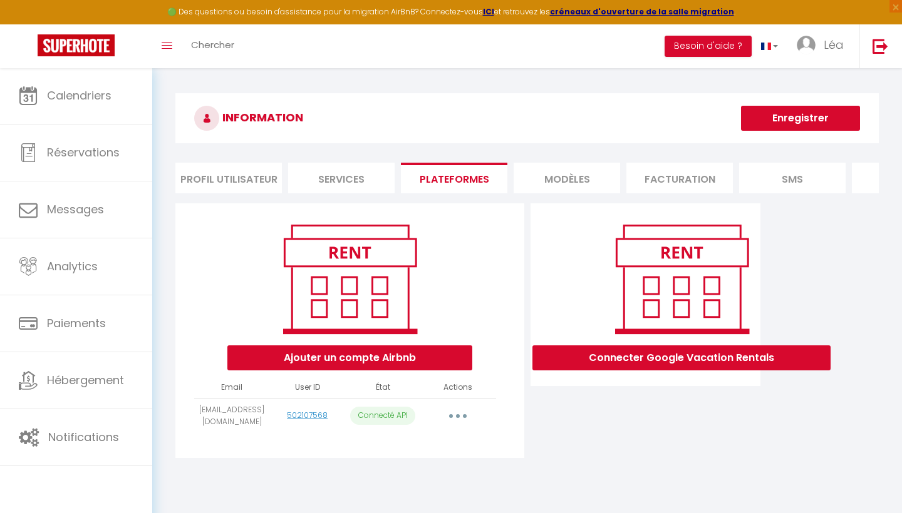
click at [552, 190] on li "MODÈLES" at bounding box center [566, 178] width 106 height 31
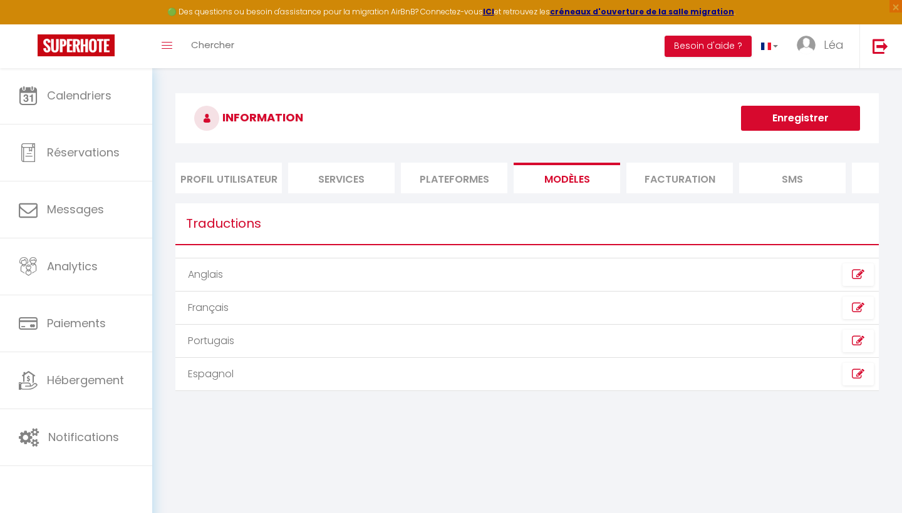
click at [490, 183] on li "Plateformes" at bounding box center [454, 178] width 106 height 31
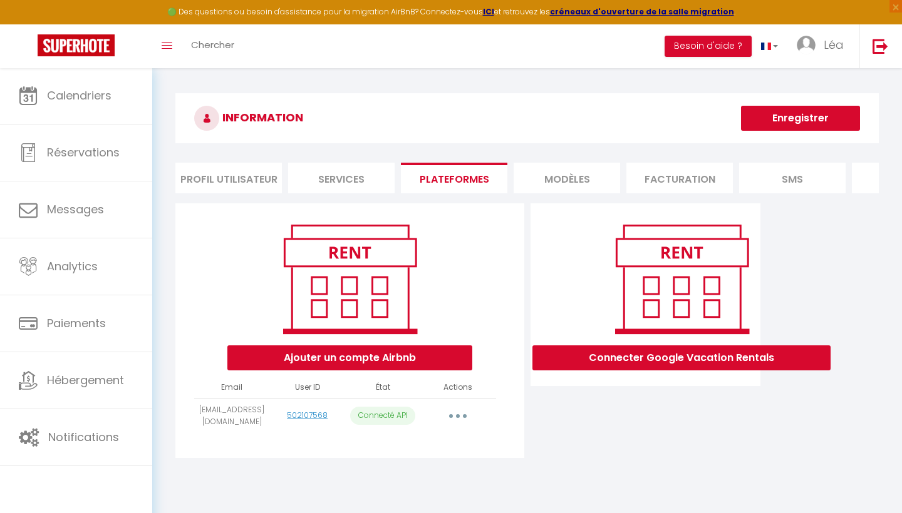
click at [715, 169] on li "Facturation" at bounding box center [679, 178] width 106 height 31
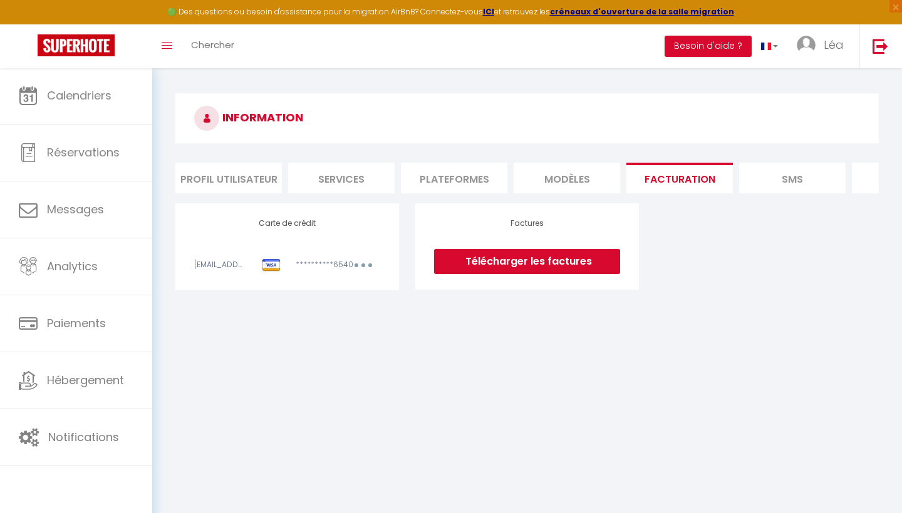
click at [765, 179] on li "SMS" at bounding box center [792, 178] width 106 height 31
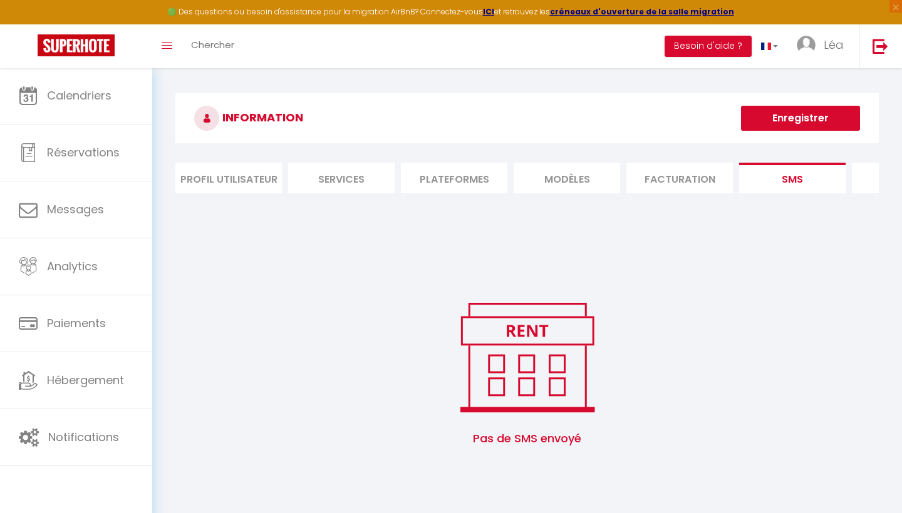
click at [475, 186] on li "Plateformes" at bounding box center [454, 178] width 106 height 31
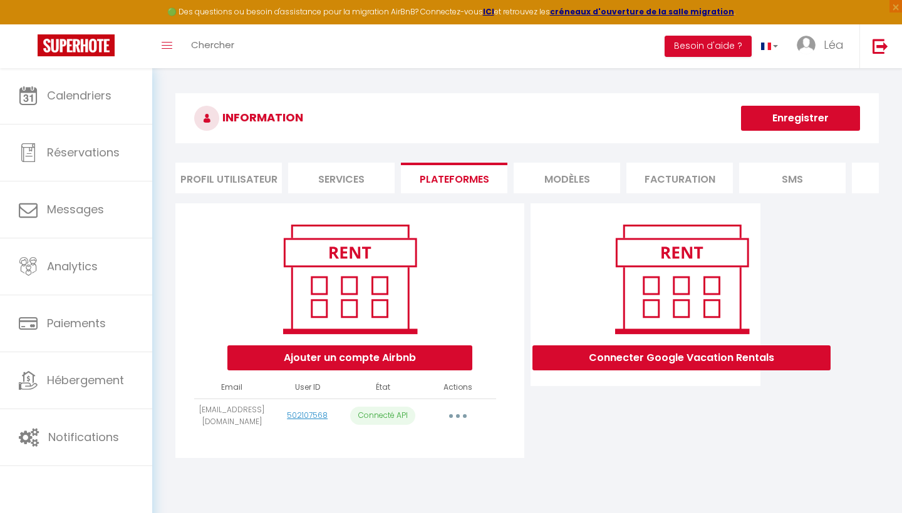
click at [461, 411] on button "button" at bounding box center [457, 416] width 35 height 20
click at [408, 474] on link "Supprimer" at bounding box center [402, 466] width 138 height 21
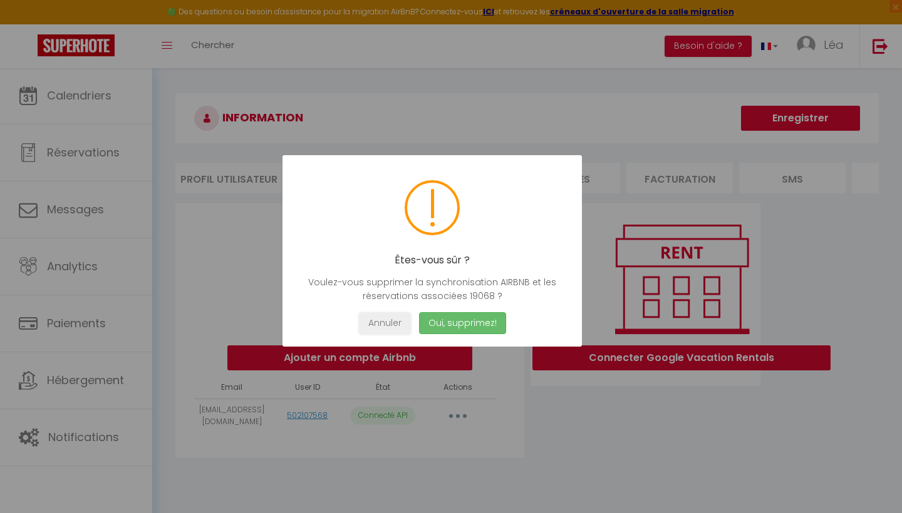
click at [461, 329] on button "Oui, supprimez!" at bounding box center [462, 323] width 87 height 22
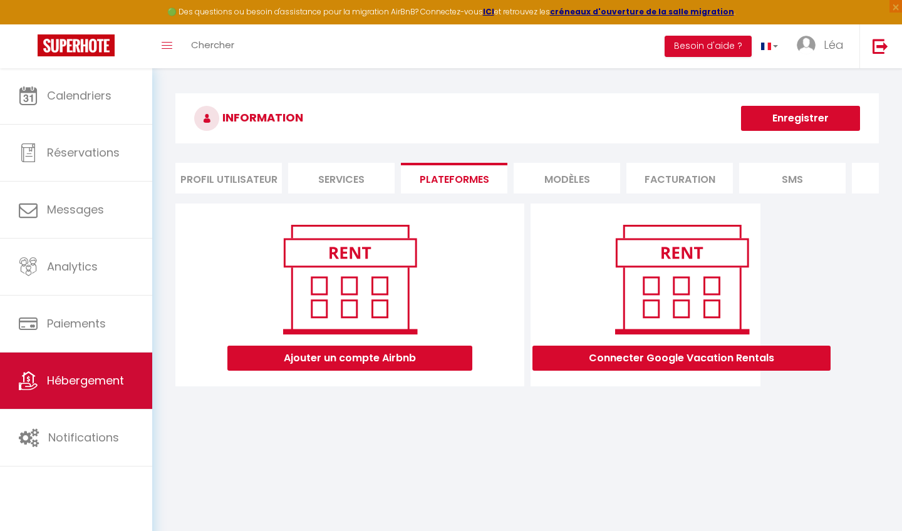
click at [94, 378] on span "Hébergement" at bounding box center [85, 381] width 77 height 16
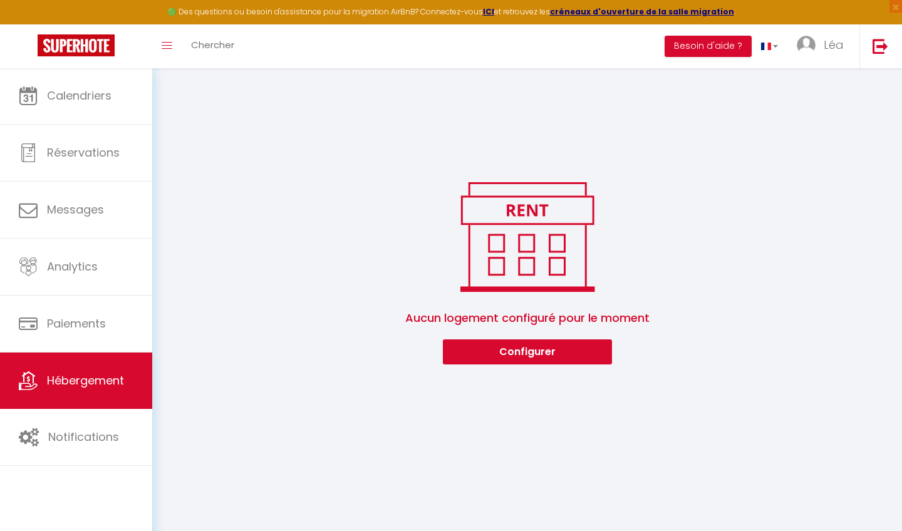
click at [528, 354] on button "Configurer" at bounding box center [527, 351] width 169 height 25
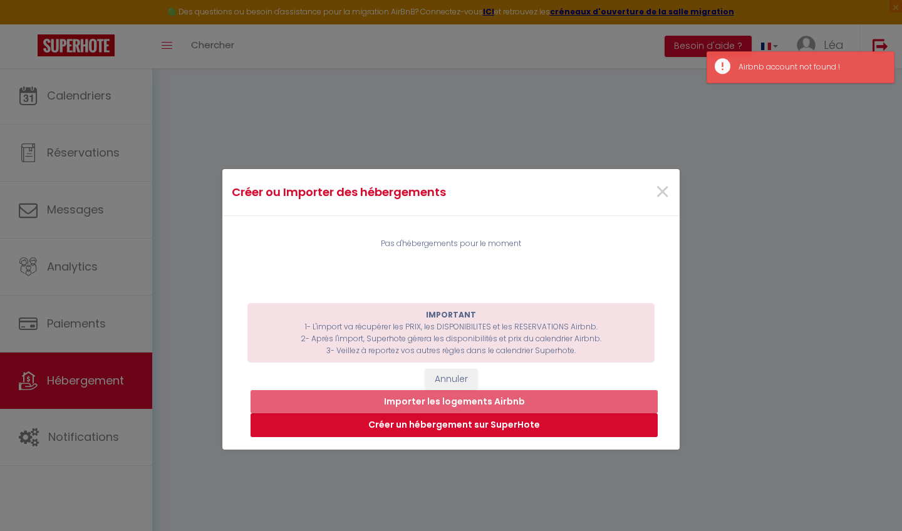
click at [463, 425] on button "Créer un hébergement sur SuperHote" at bounding box center [453, 425] width 407 height 24
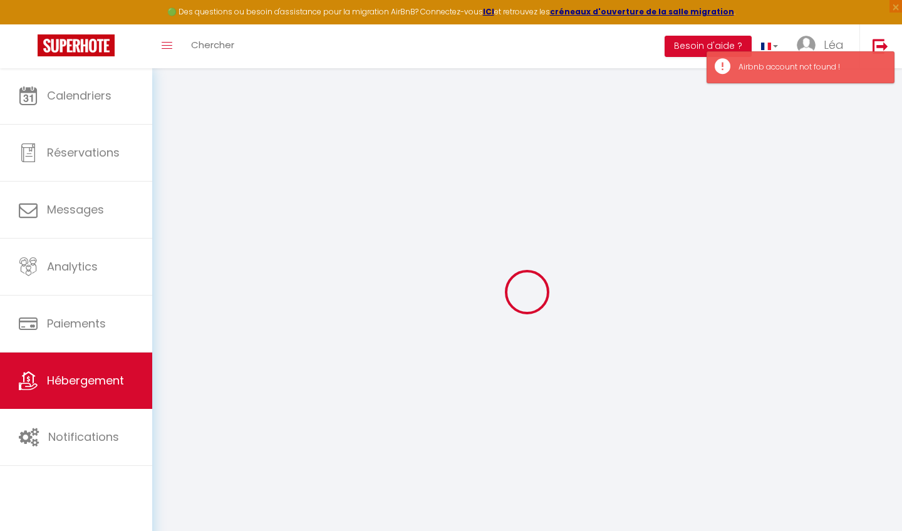
select select "15:00"
select select "23:45"
select select "11:00"
select select "30"
select select "120"
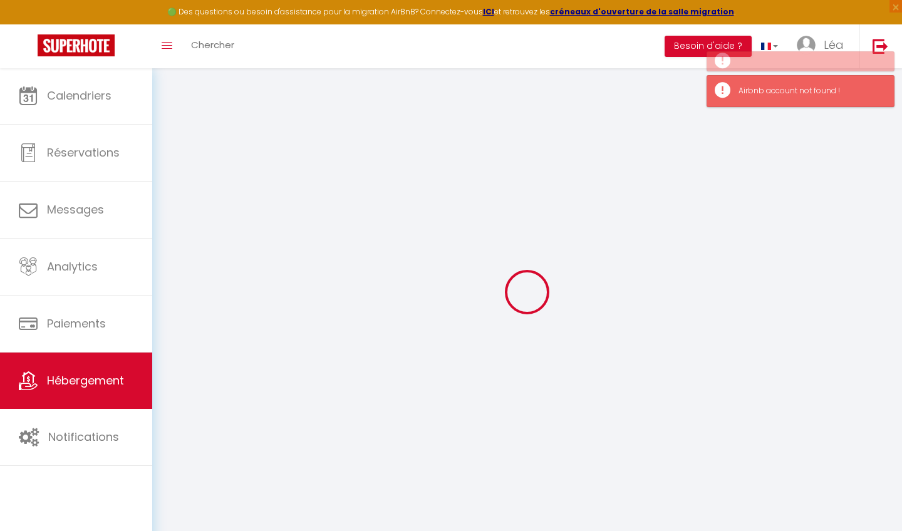
select select
checkbox input "false"
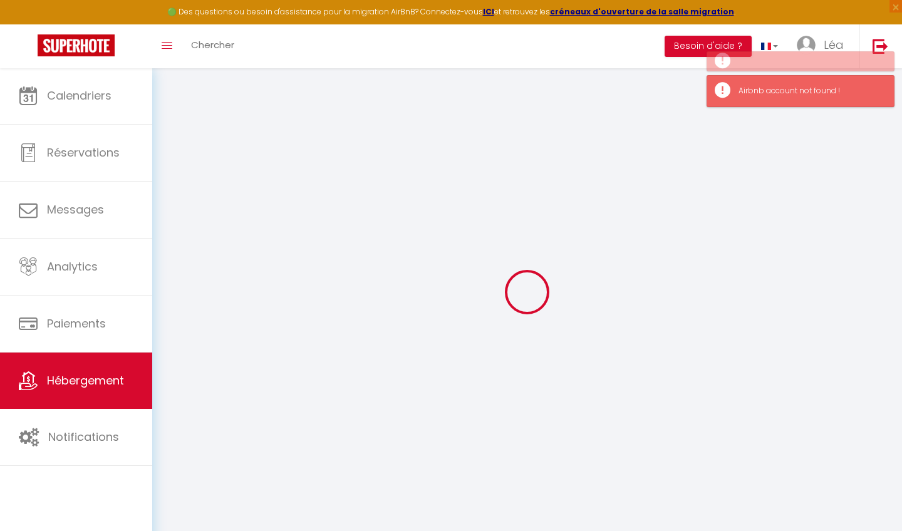
select select
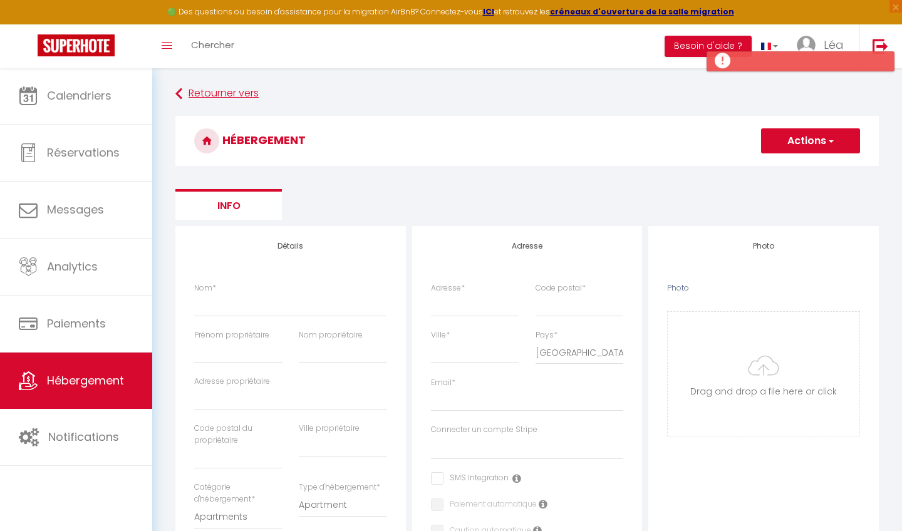
click at [189, 98] on link "Retourner vers" at bounding box center [526, 94] width 703 height 23
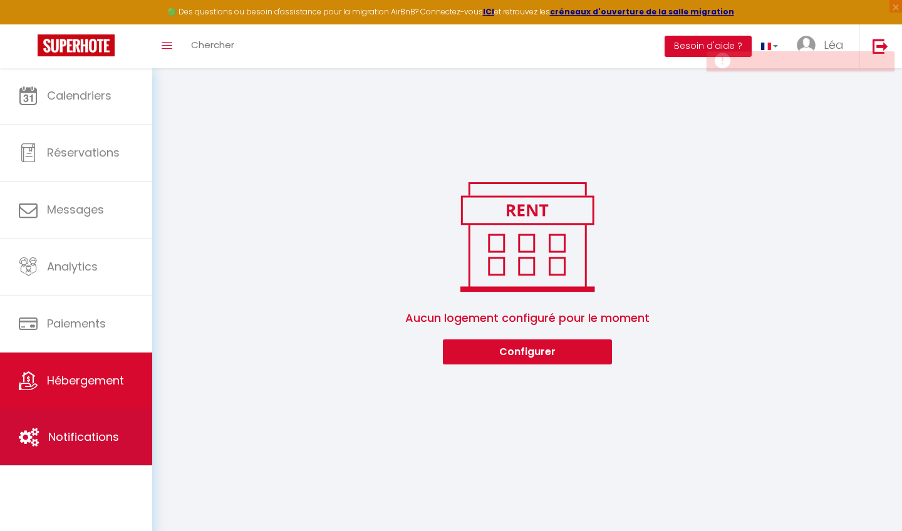
click at [105, 445] on span "Notifications" at bounding box center [83, 437] width 71 height 16
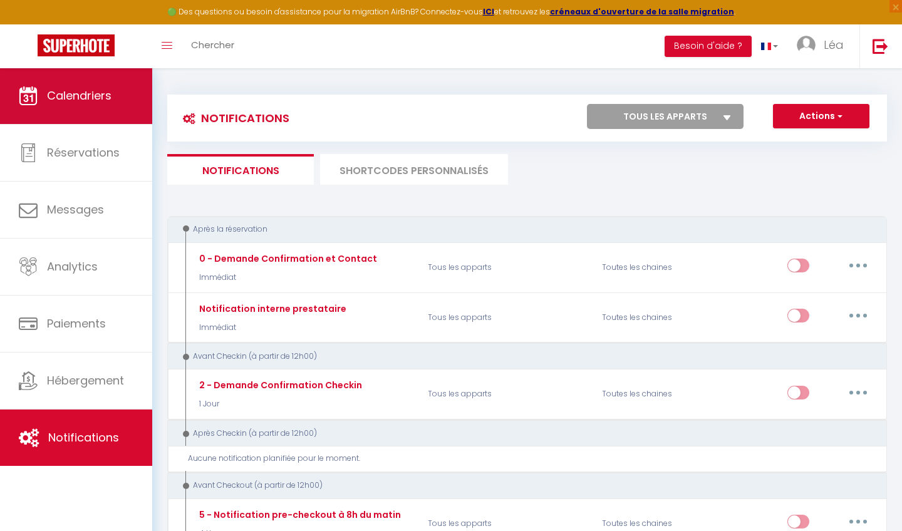
click at [63, 100] on span "Calendriers" at bounding box center [79, 96] width 64 height 16
